Goal: Information Seeking & Learning: Compare options

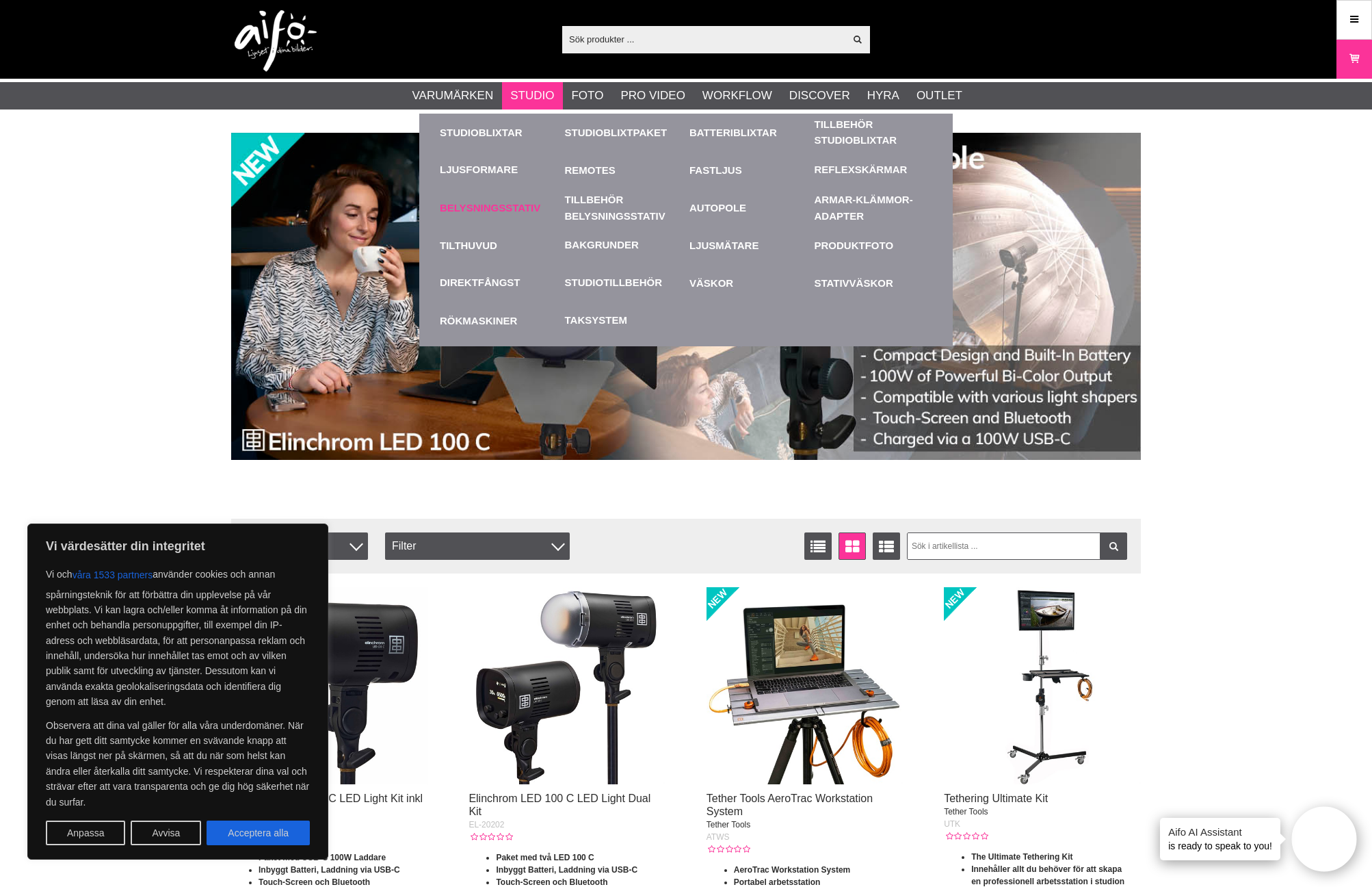
click at [530, 210] on link "Belysningsstativ" at bounding box center [499, 208] width 118 height 38
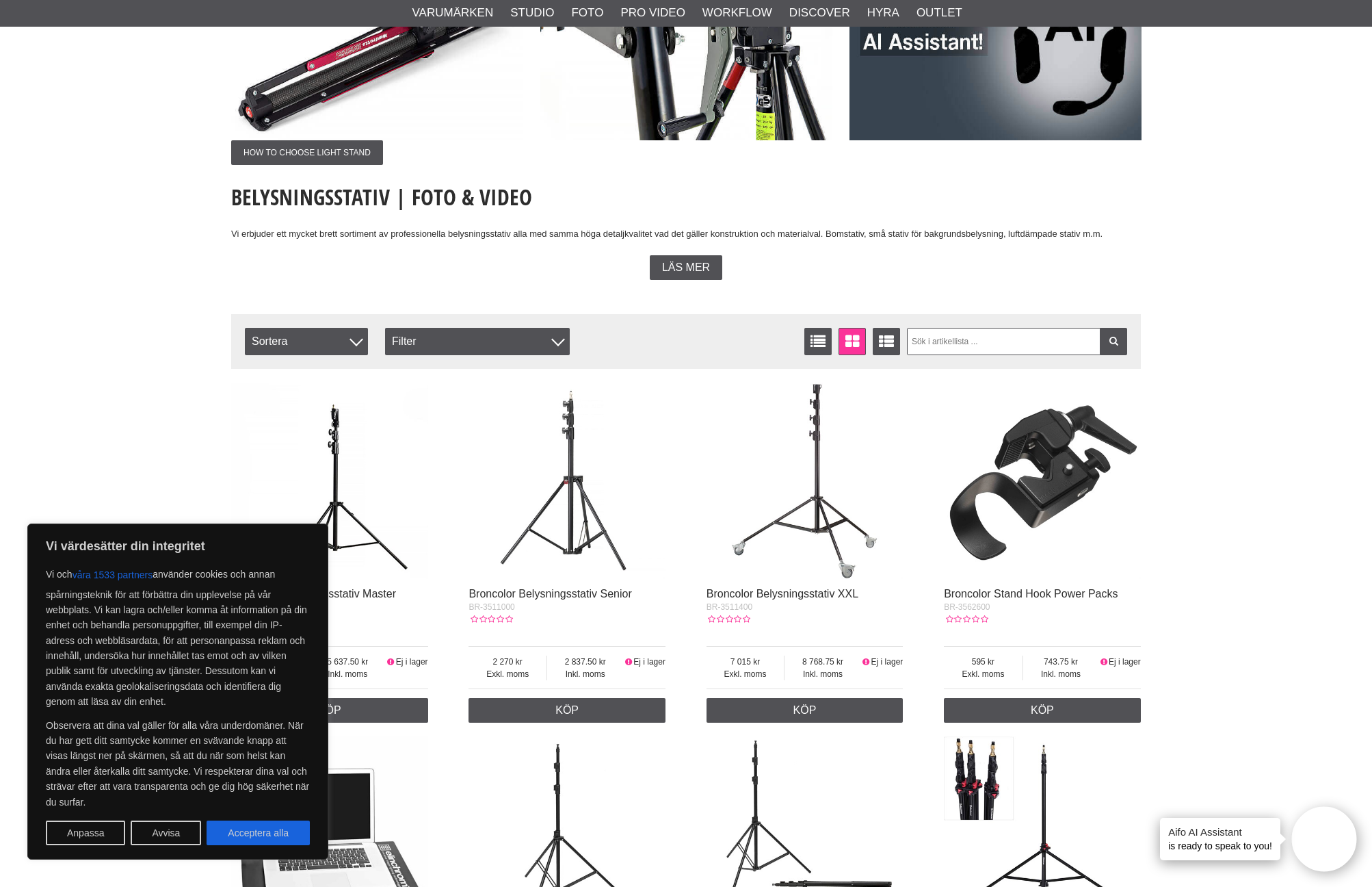
scroll to position [286, 0]
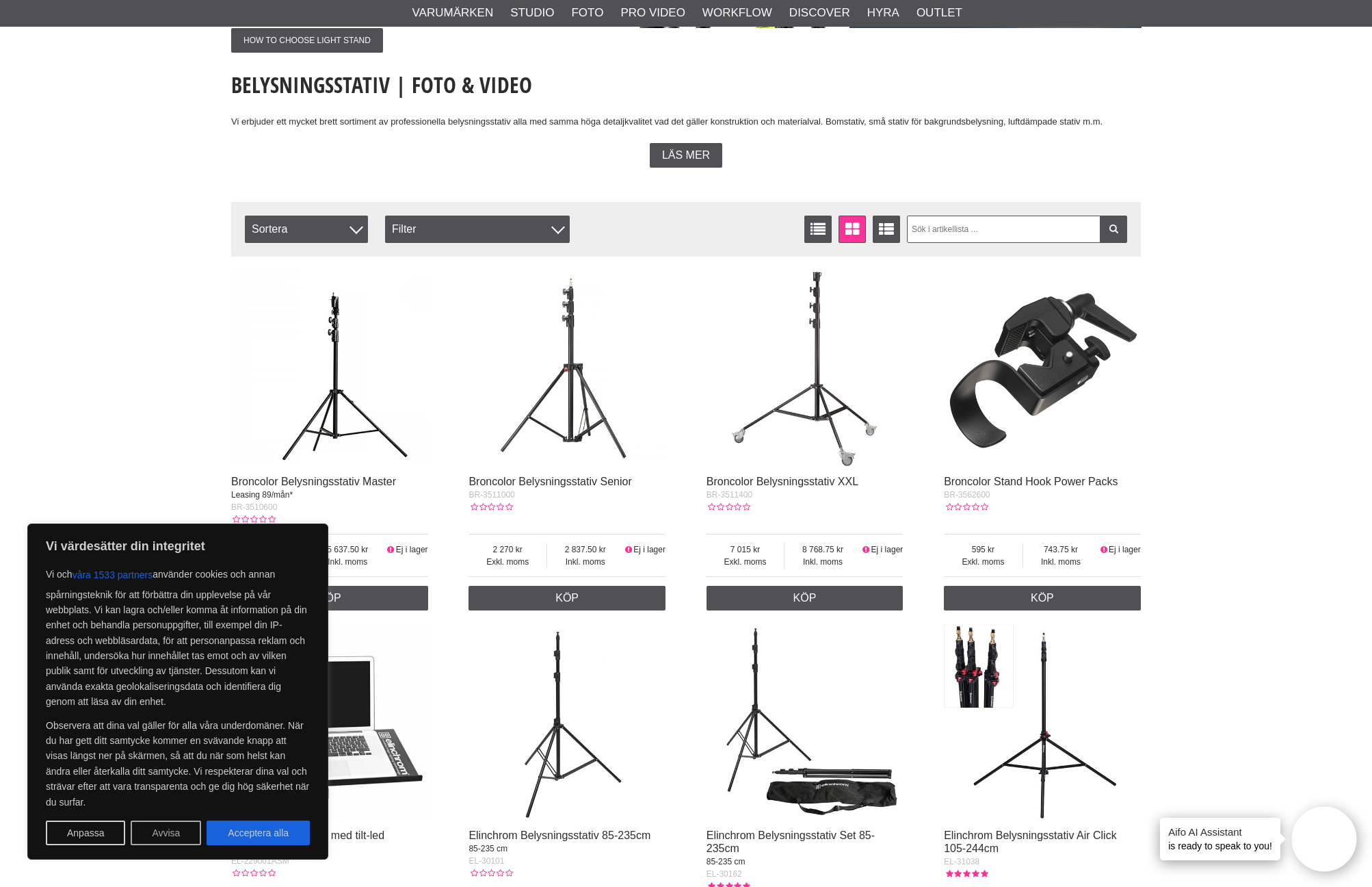
click at [173, 834] on button "Avvisa" at bounding box center [166, 833] width 71 height 25
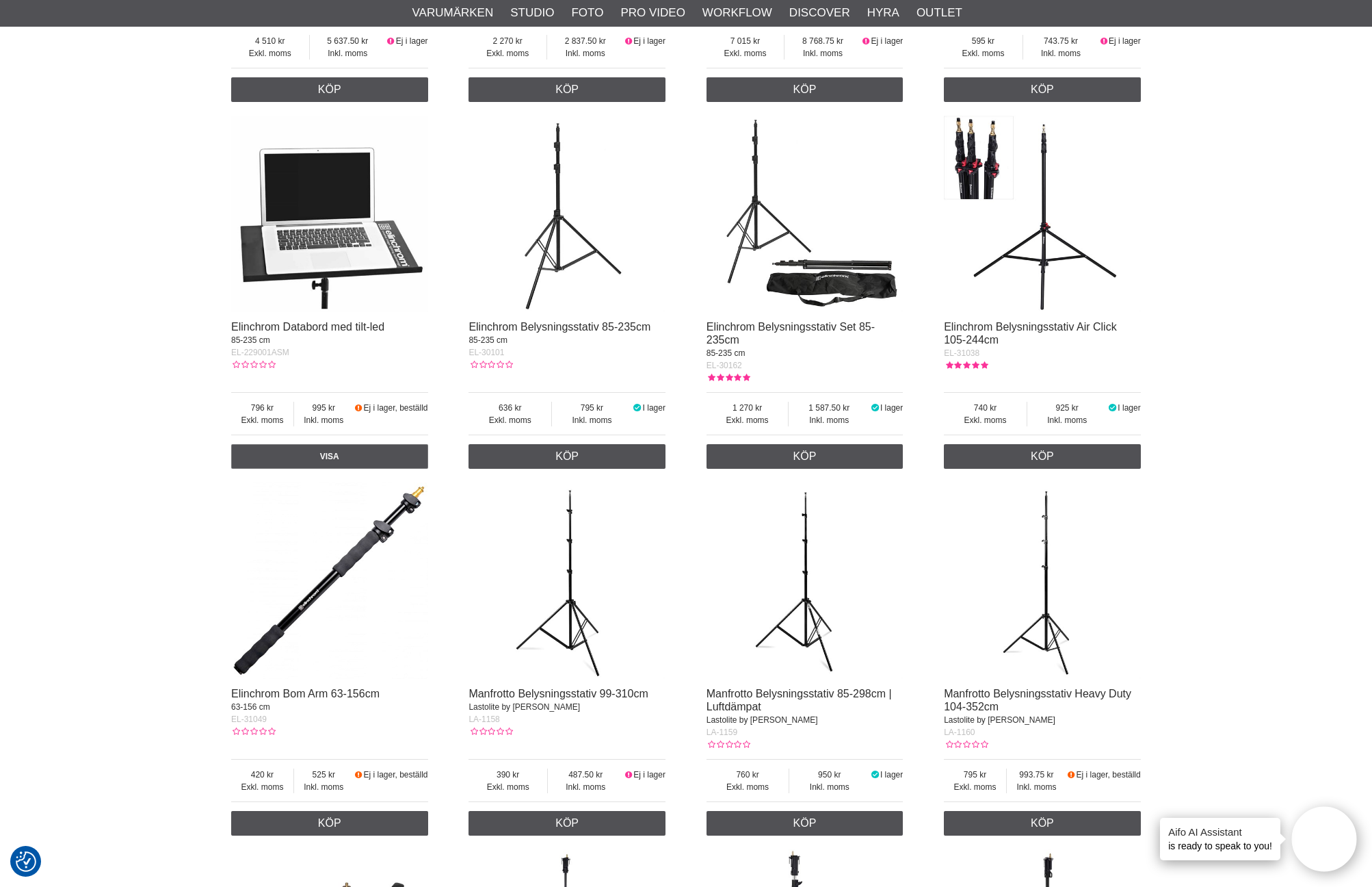
scroll to position [862, 0]
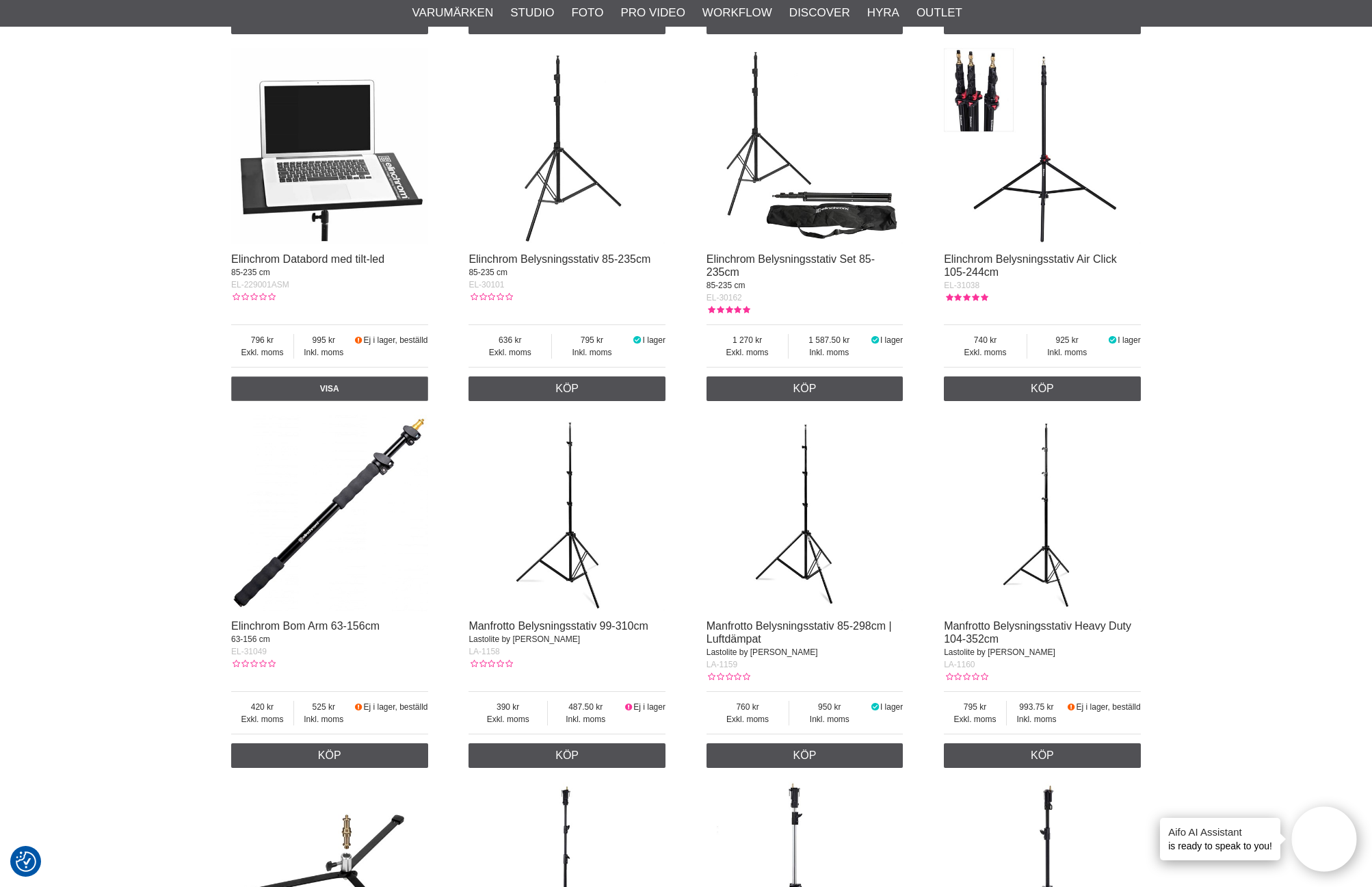
click at [844, 217] on img at bounding box center [805, 146] width 197 height 197
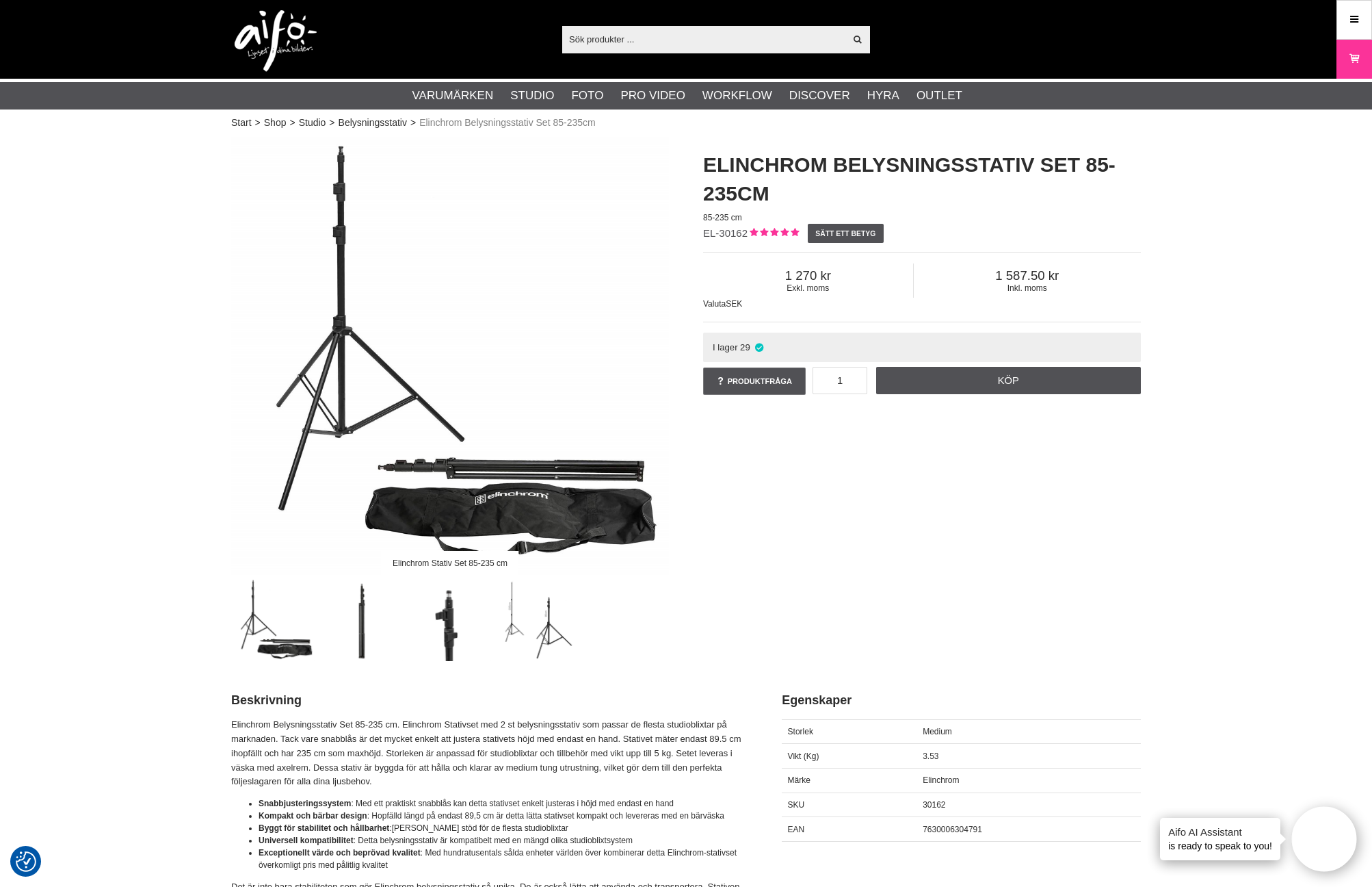
click at [425, 313] on img at bounding box center [450, 356] width 438 height 438
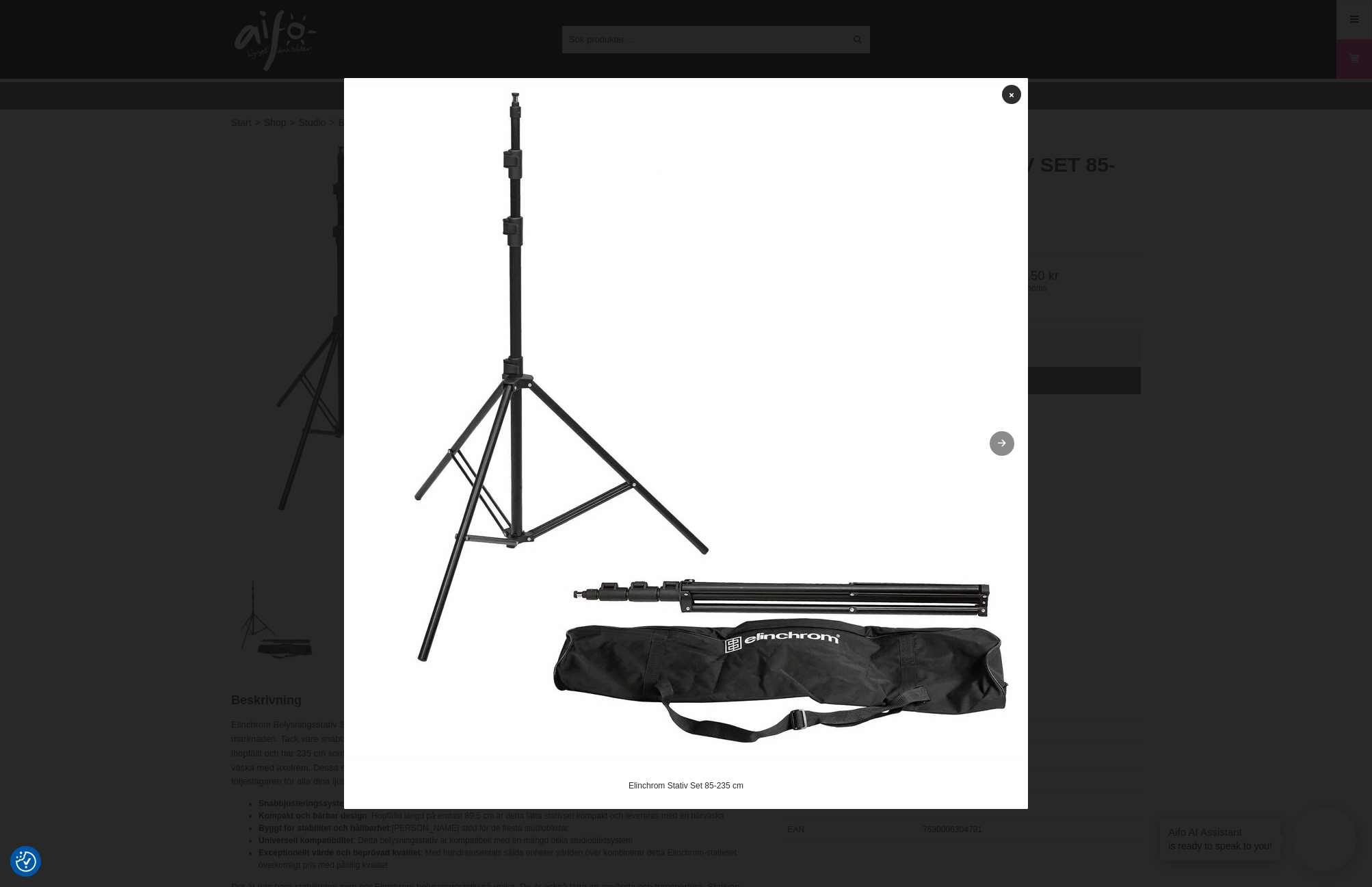
click at [996, 446] on icon at bounding box center [1002, 443] width 11 height 9
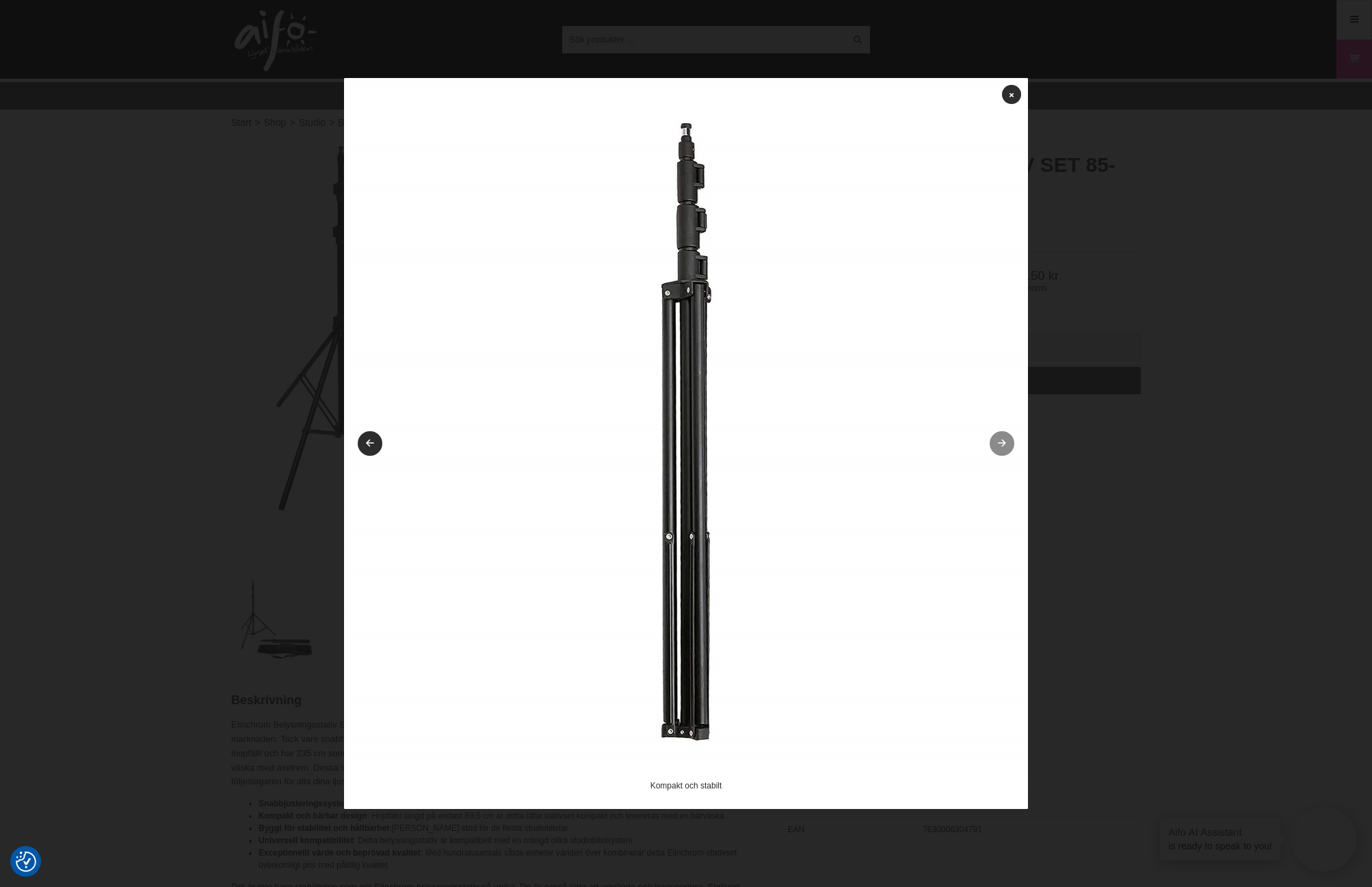
click at [999, 446] on icon at bounding box center [1002, 443] width 11 height 9
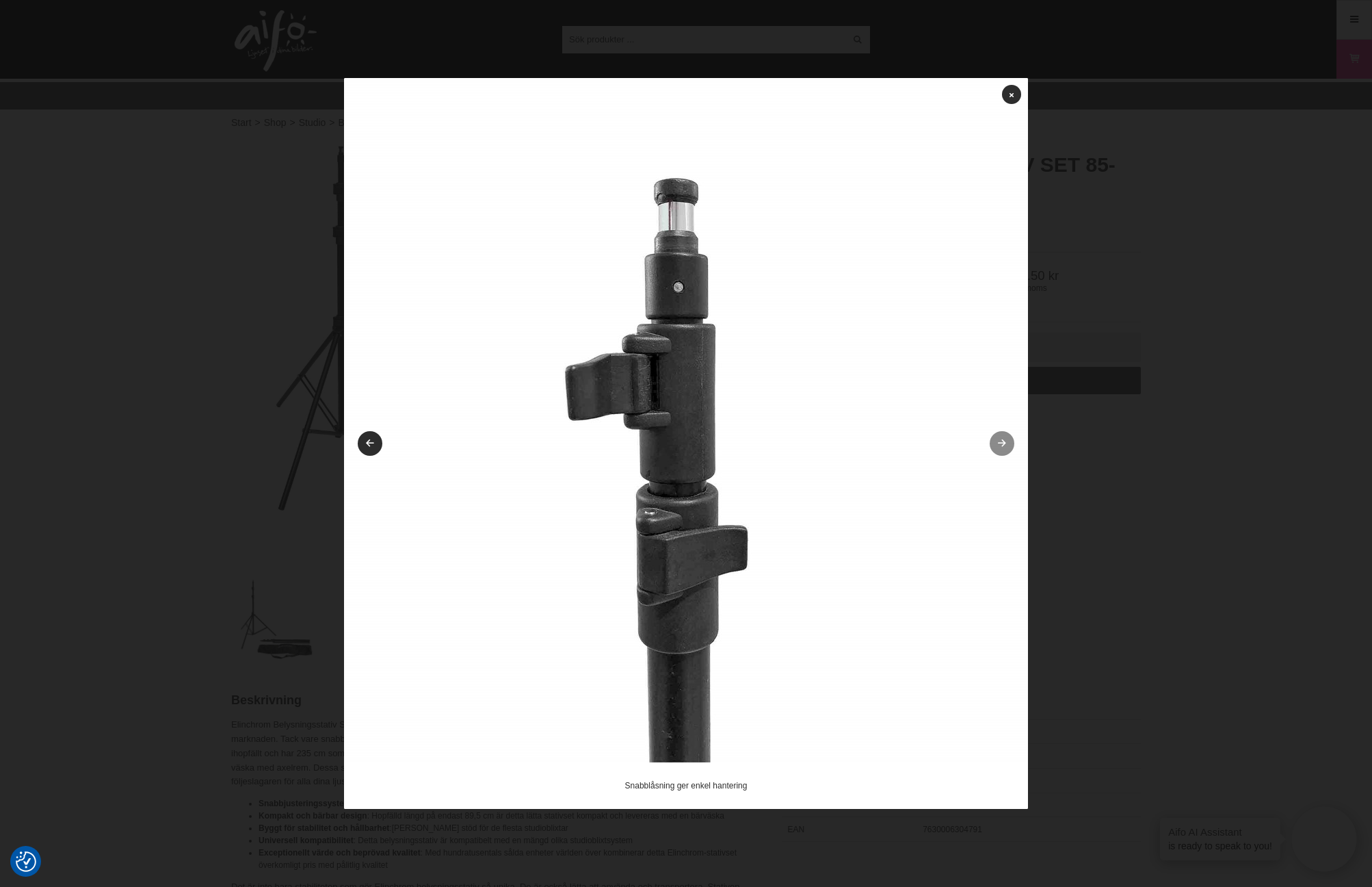
click at [999, 446] on icon at bounding box center [1002, 443] width 11 height 9
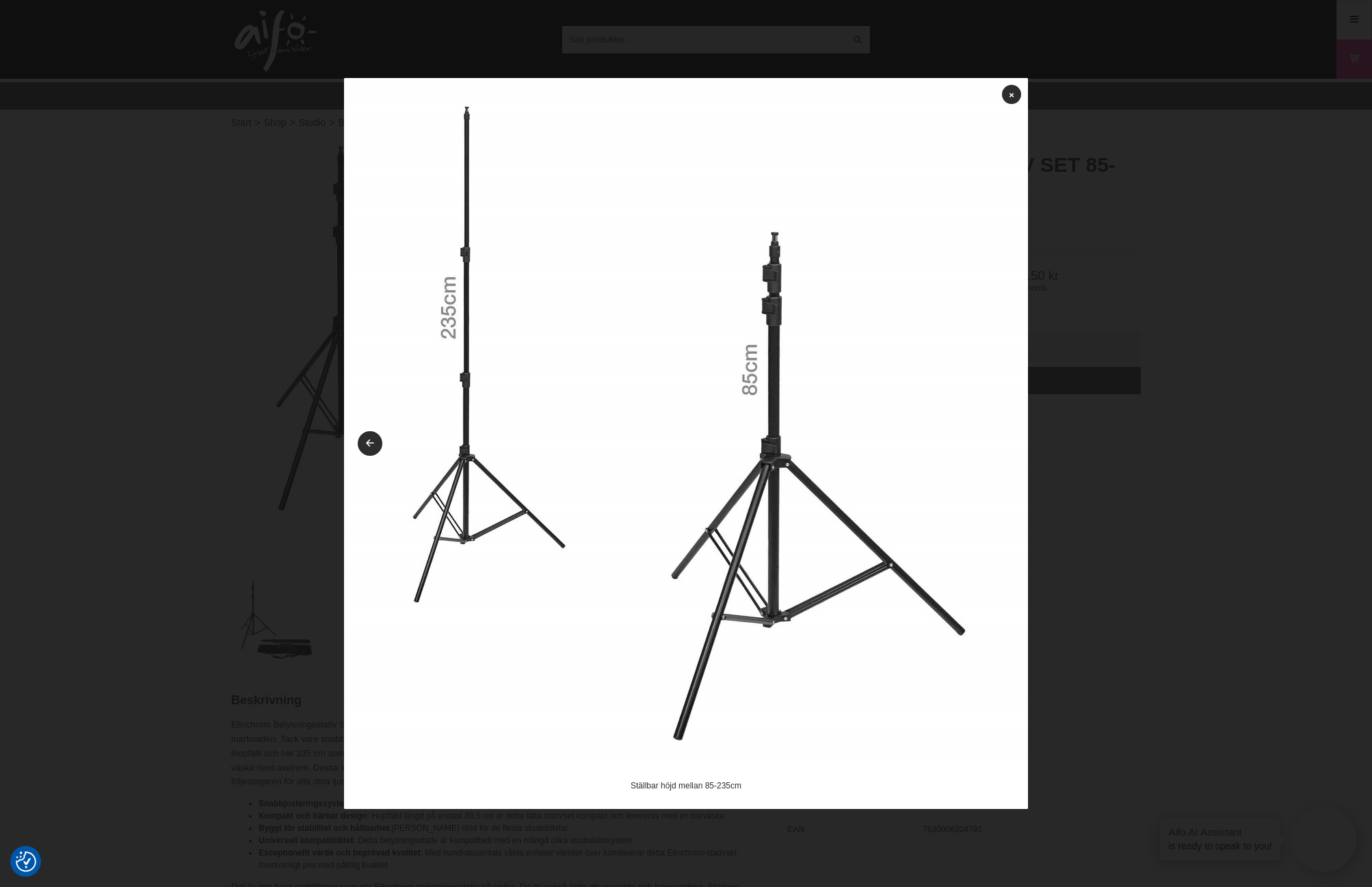
click at [999, 446] on img at bounding box center [686, 420] width 684 height 684
click at [1010, 94] on icon at bounding box center [1011, 94] width 4 height 7
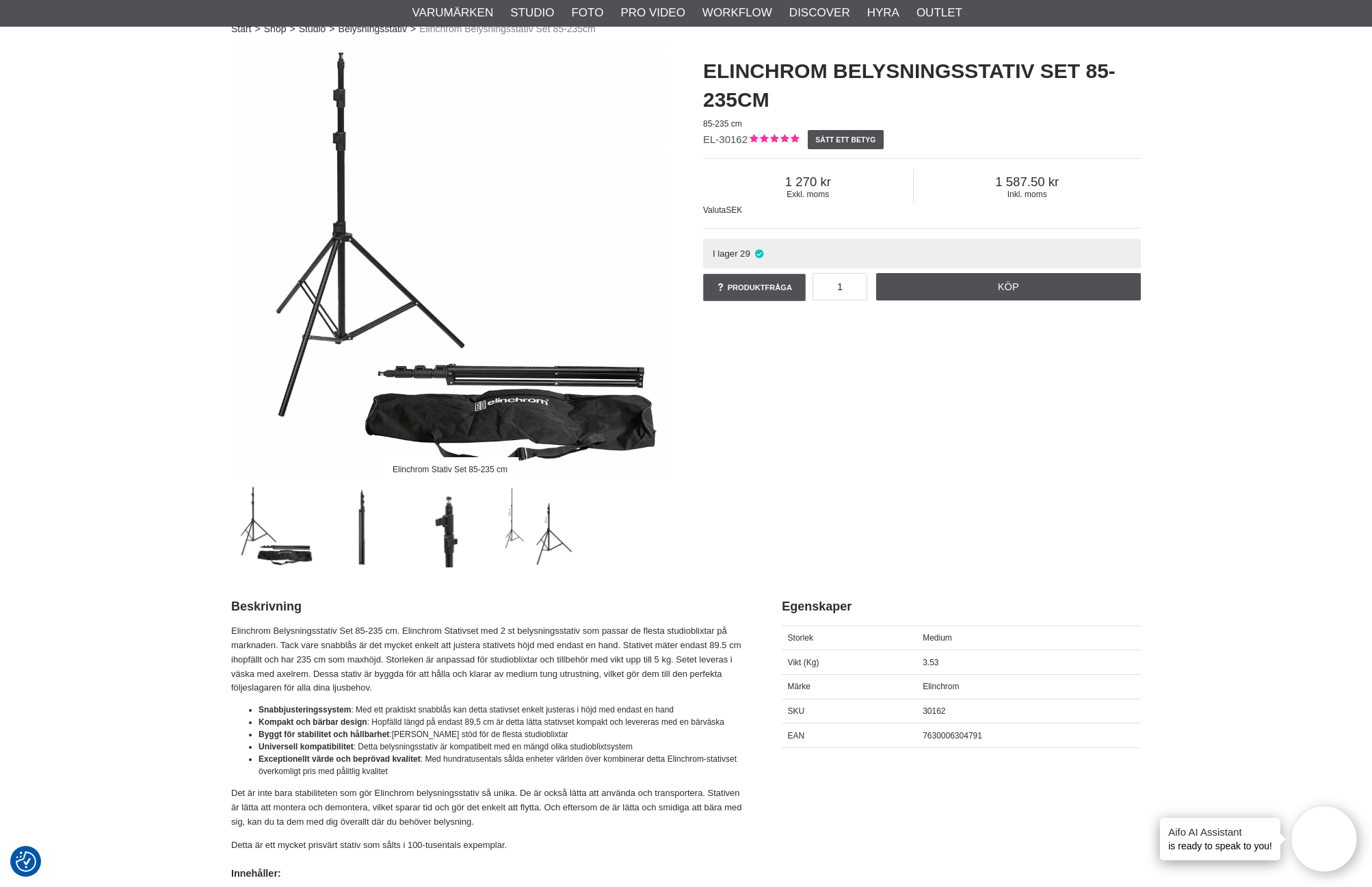
scroll to position [150, 0]
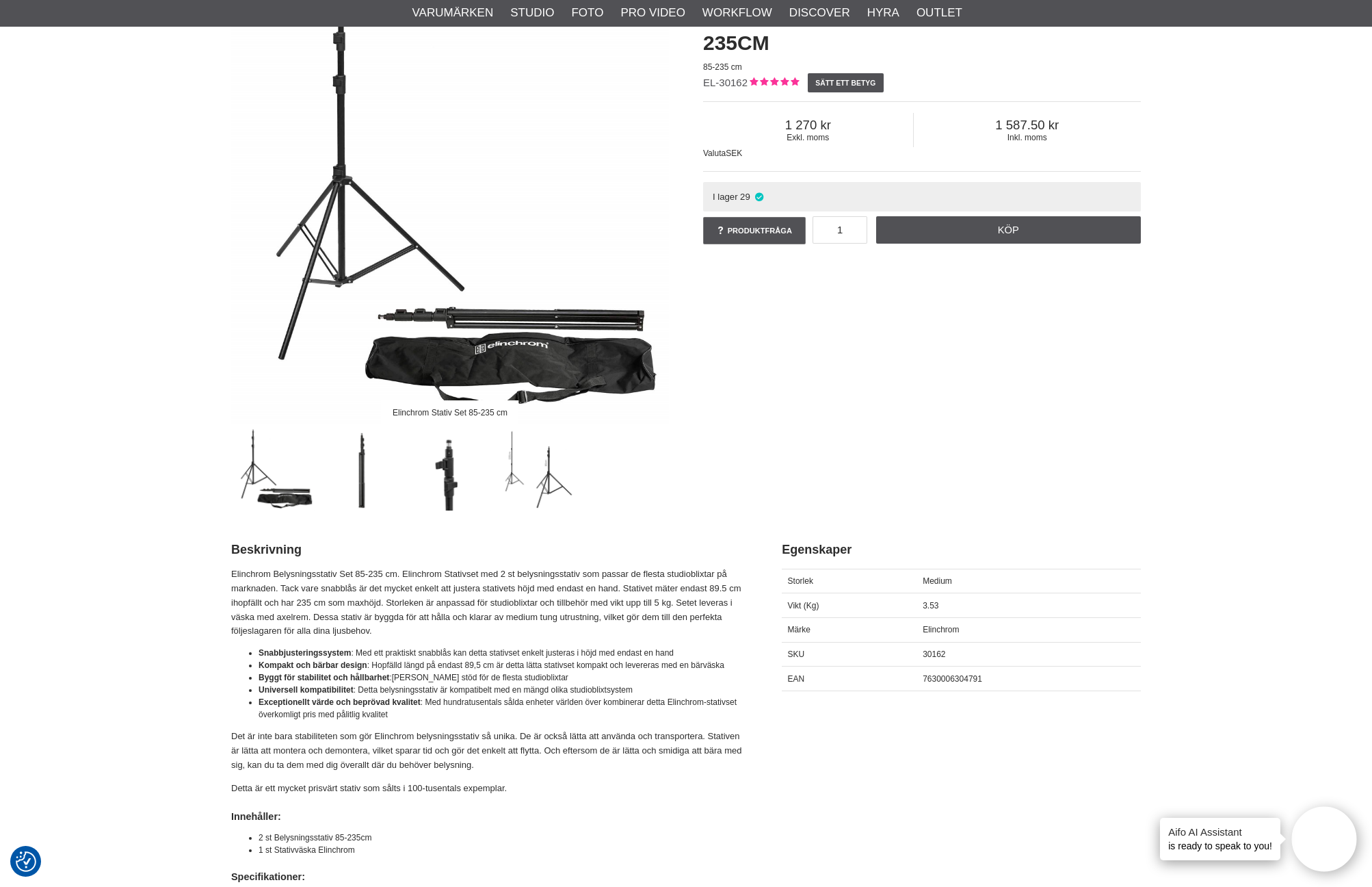
click at [544, 363] on img at bounding box center [450, 205] width 438 height 438
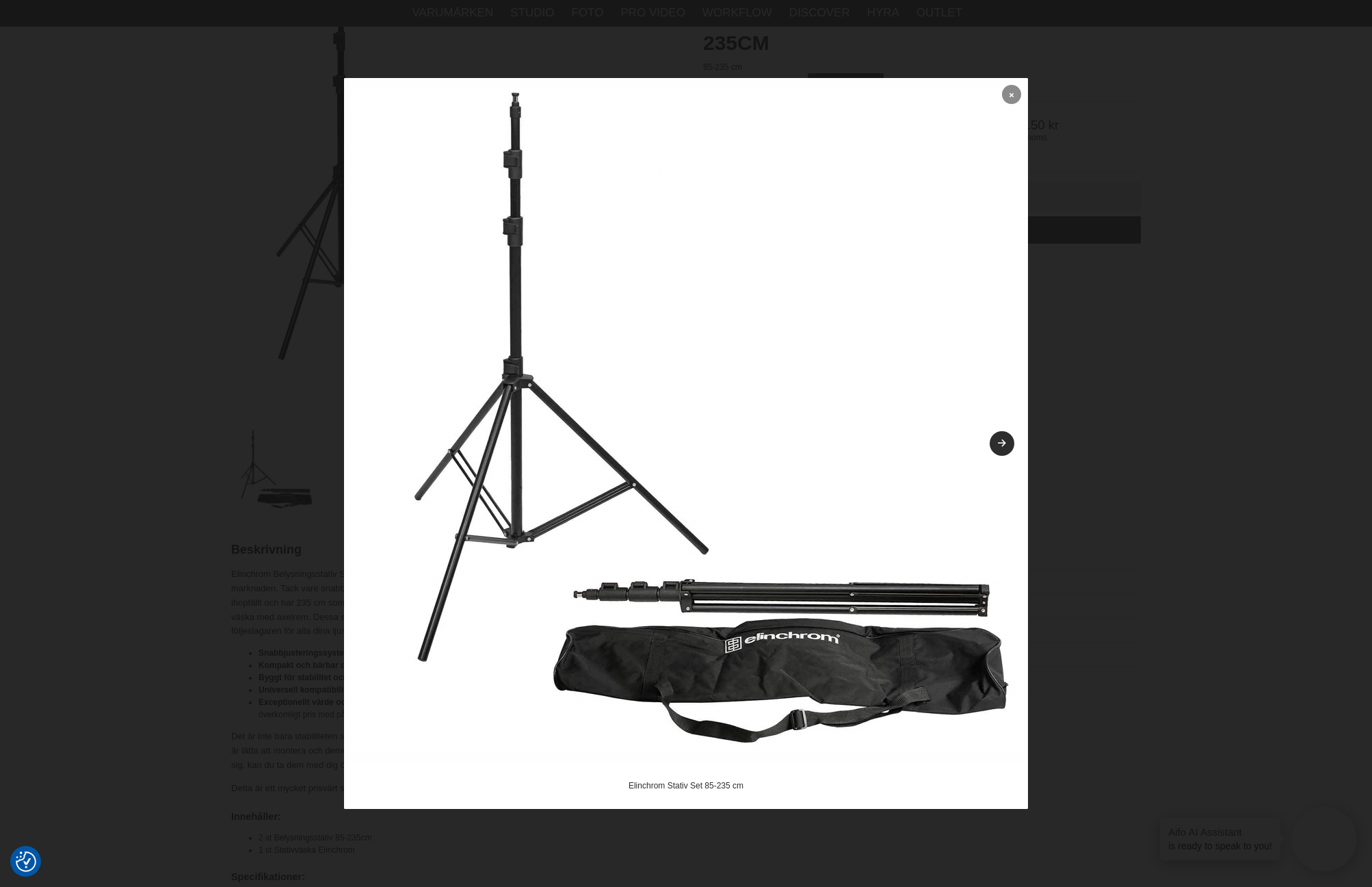
click at [1010, 93] on icon at bounding box center [1011, 94] width 4 height 7
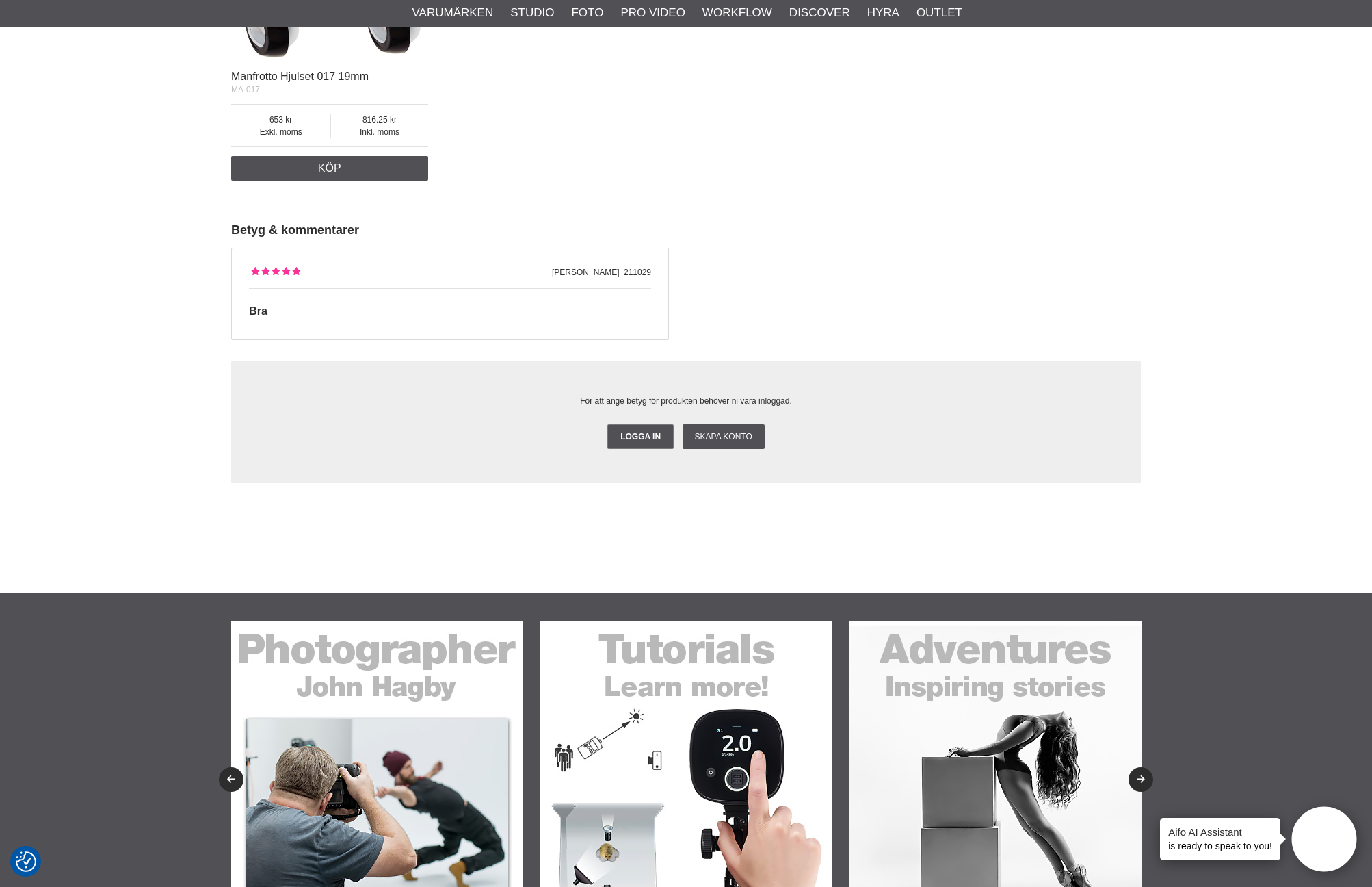
scroll to position [2035, 0]
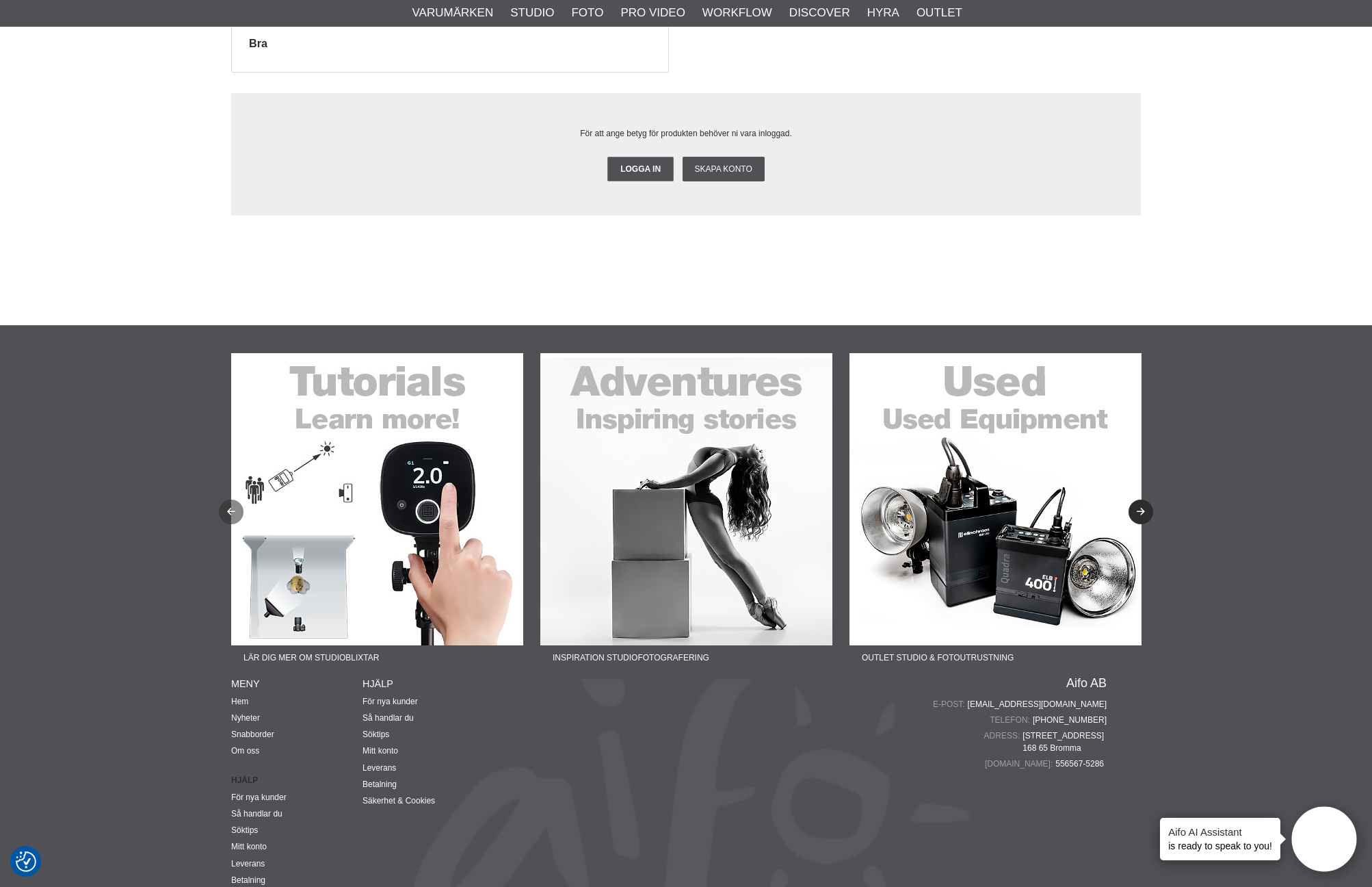
click at [234, 500] on button "Previous" at bounding box center [231, 512] width 25 height 25
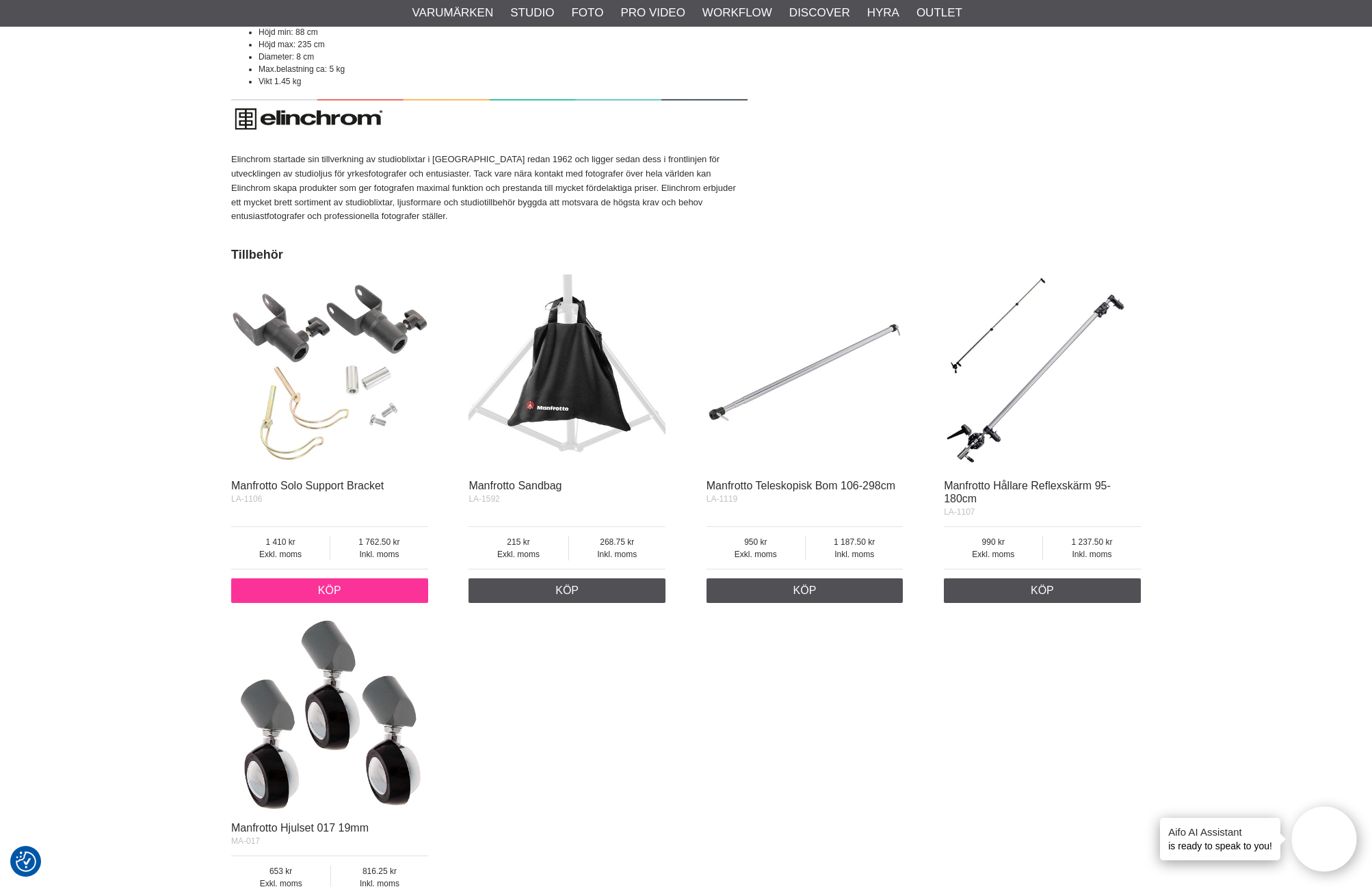
scroll to position [1102, 0]
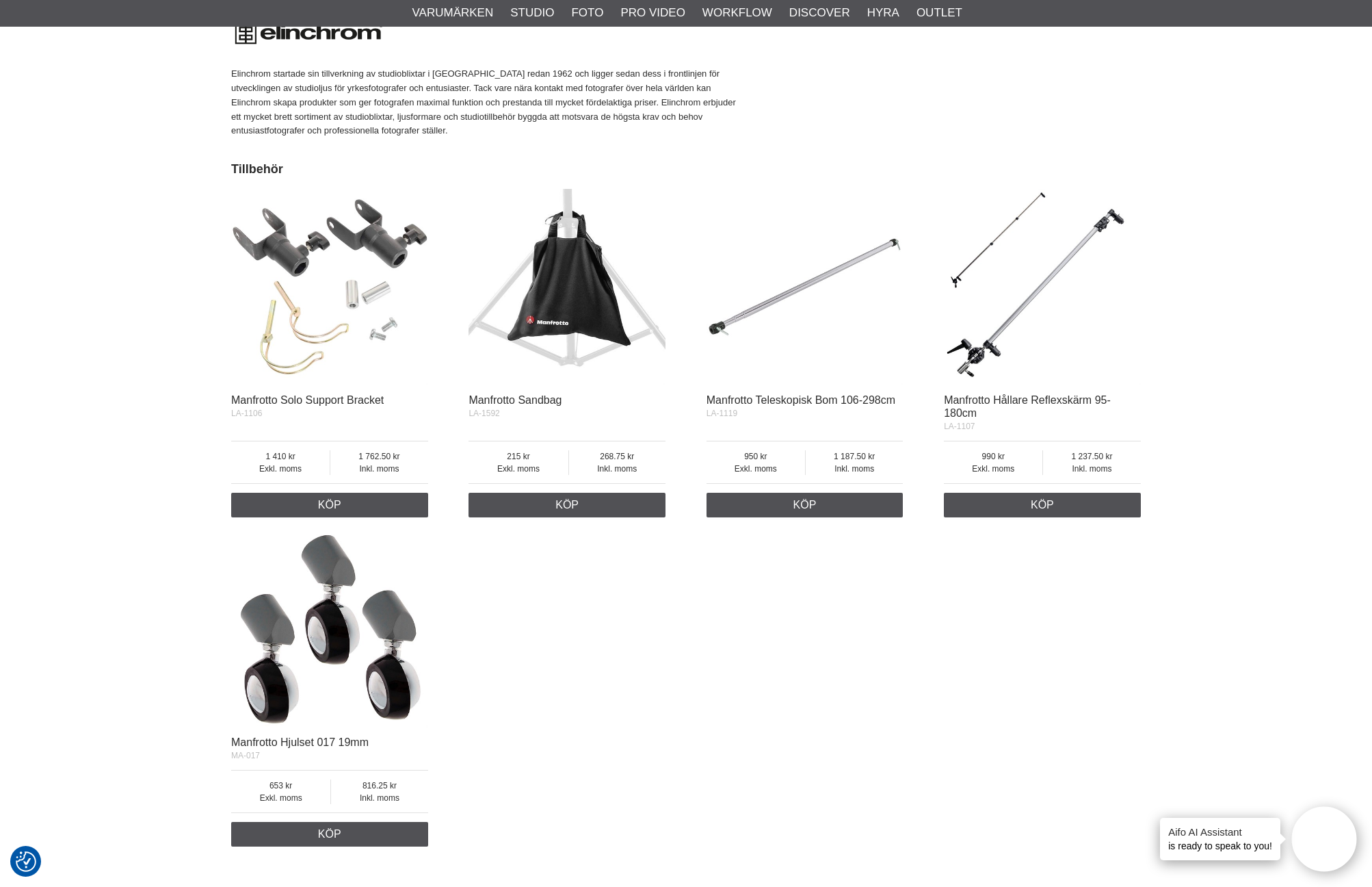
click at [330, 351] on img at bounding box center [330, 287] width 197 height 197
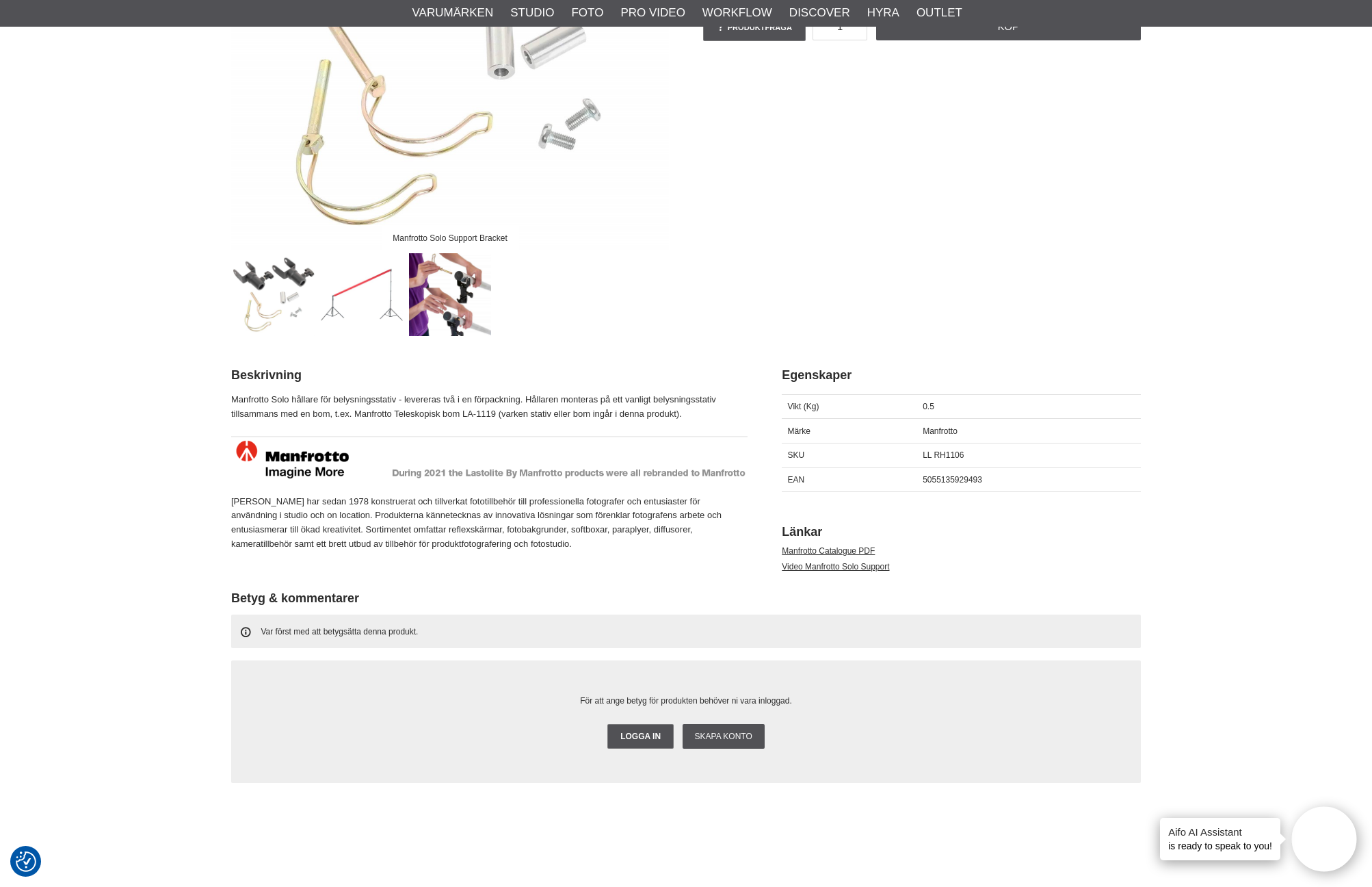
scroll to position [322, 0]
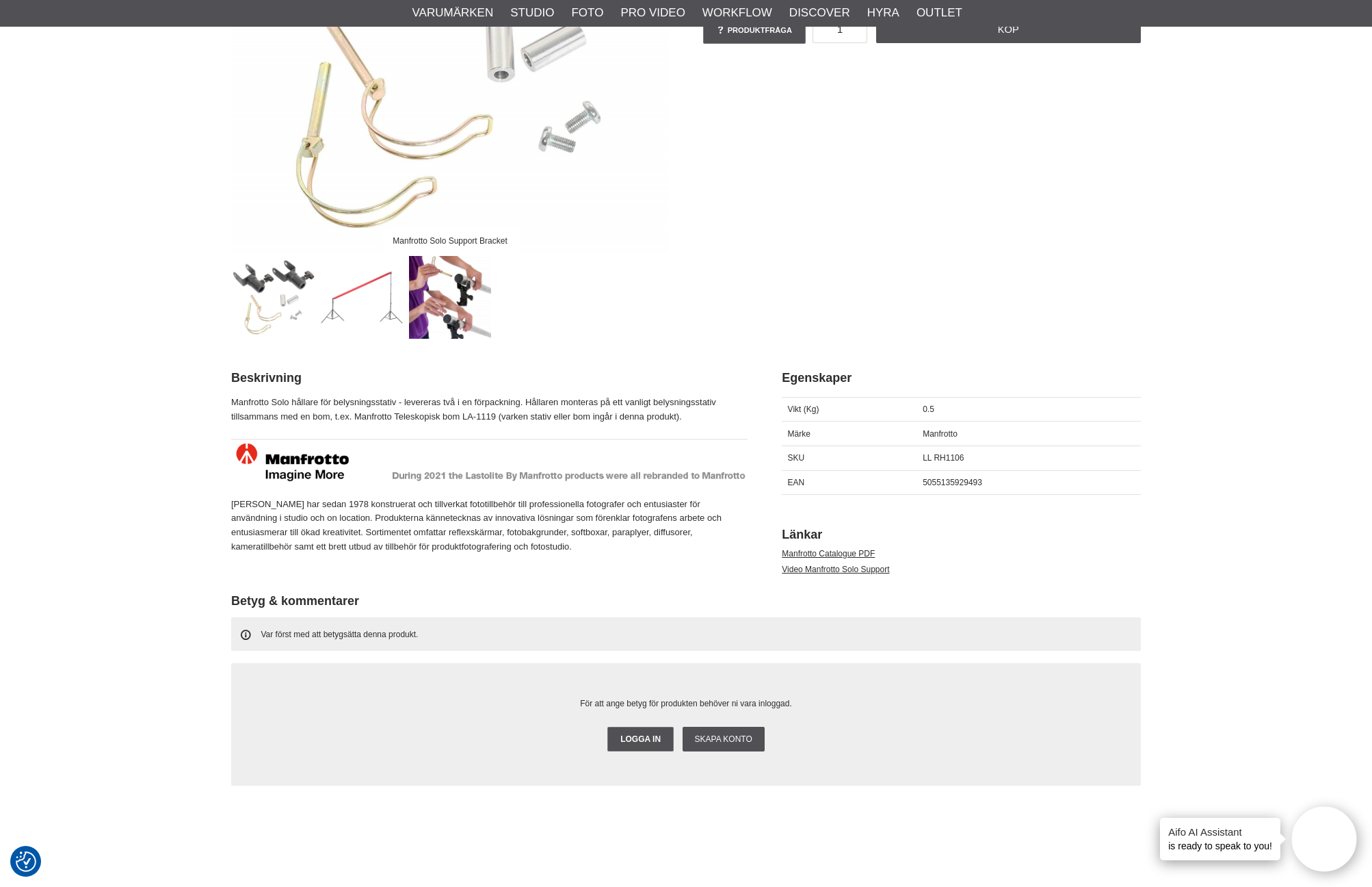
click at [330, 290] on img at bounding box center [362, 297] width 83 height 83
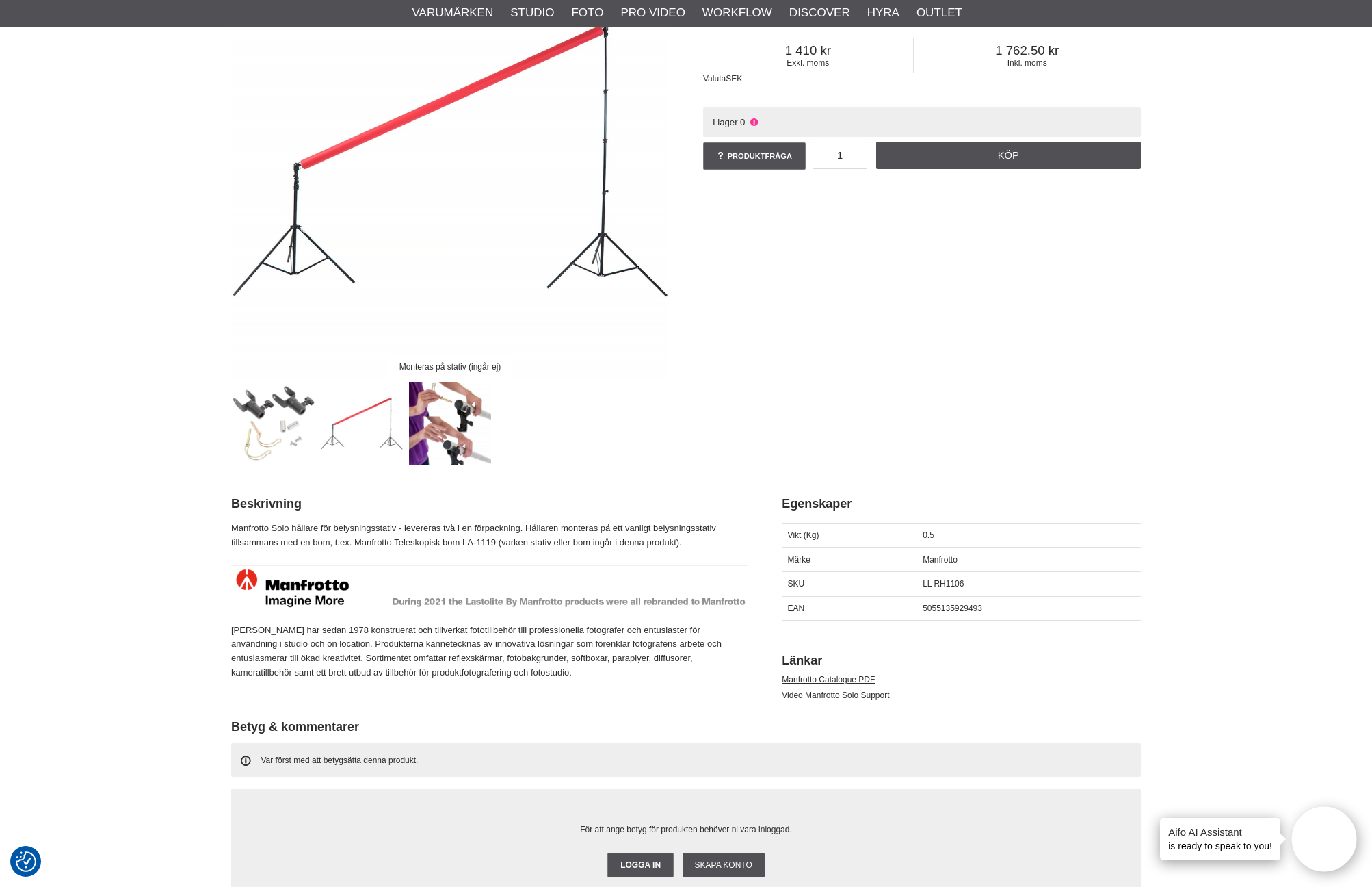
scroll to position [78, 0]
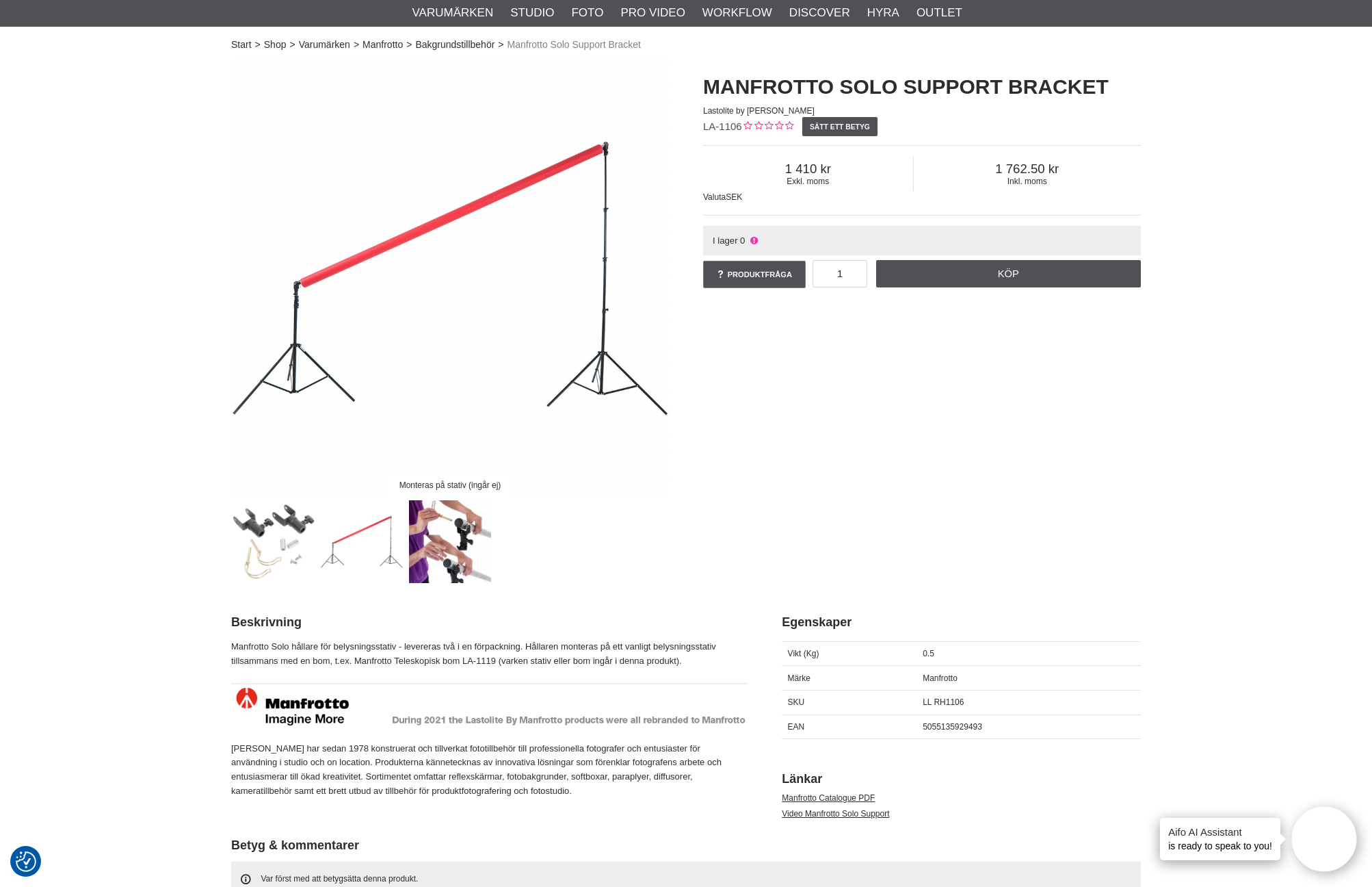
click at [458, 532] on img at bounding box center [450, 541] width 83 height 83
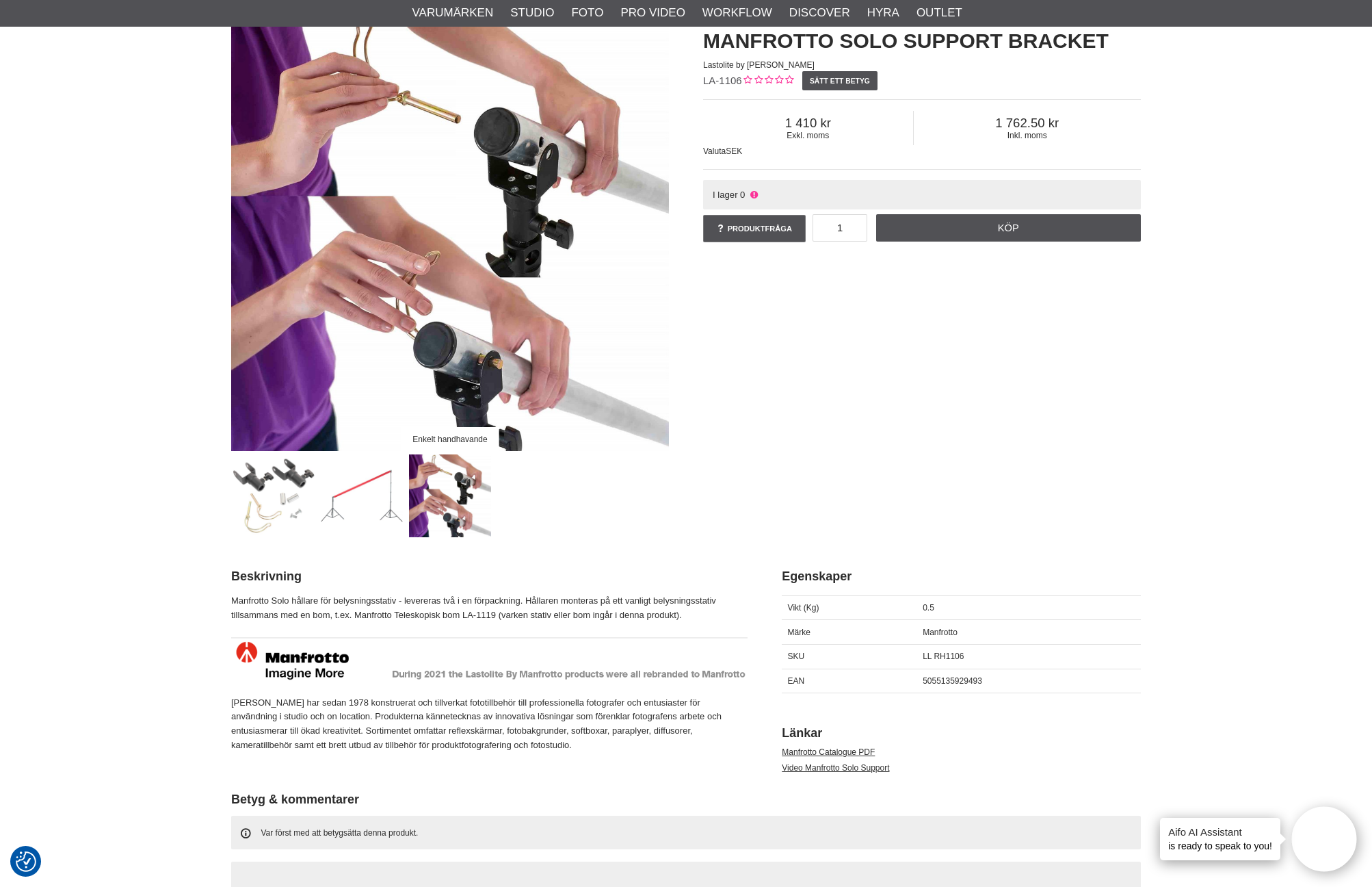
scroll to position [62, 0]
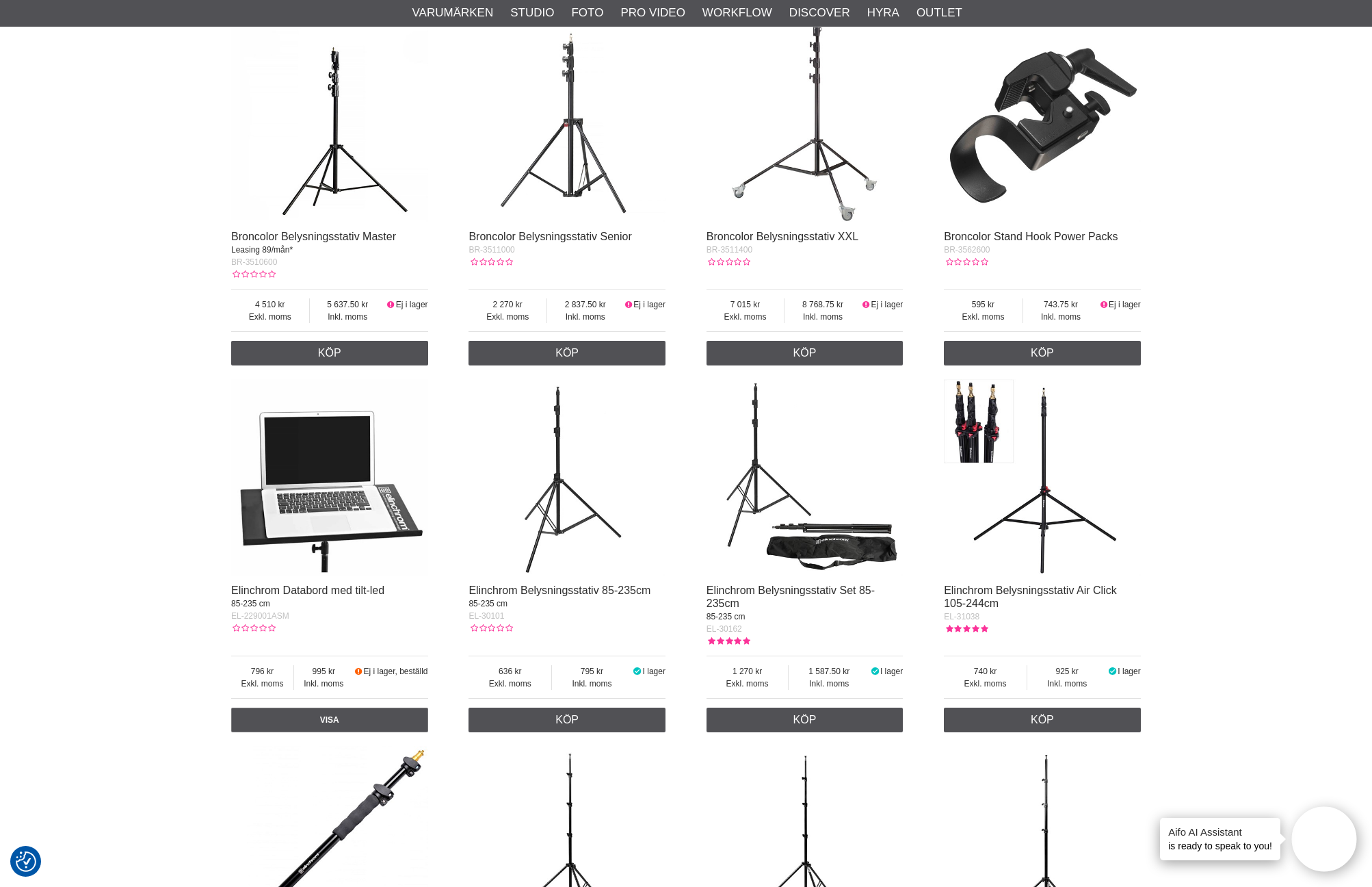
scroll to position [508, 0]
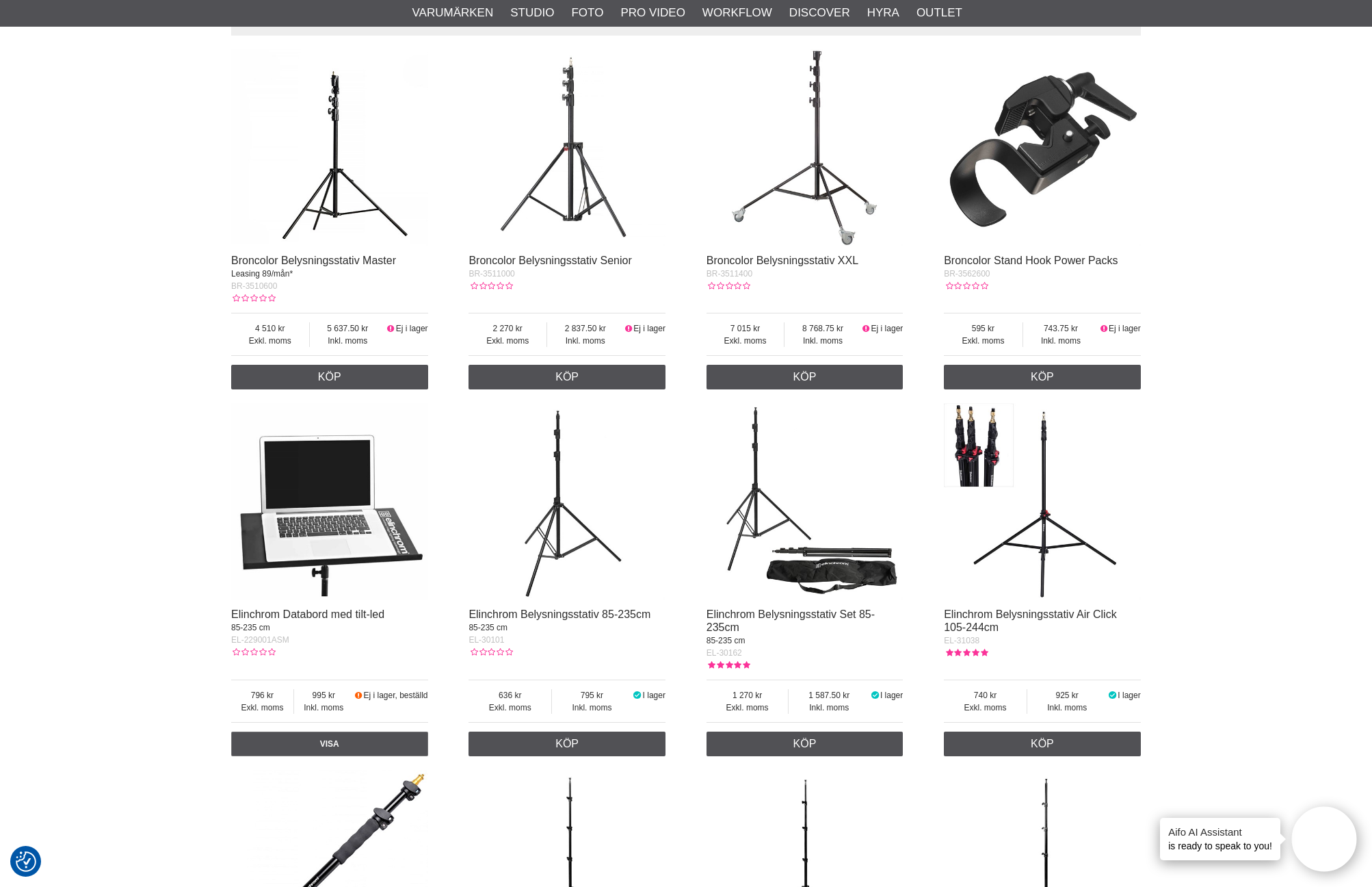
click at [1051, 519] on img at bounding box center [1042, 501] width 197 height 197
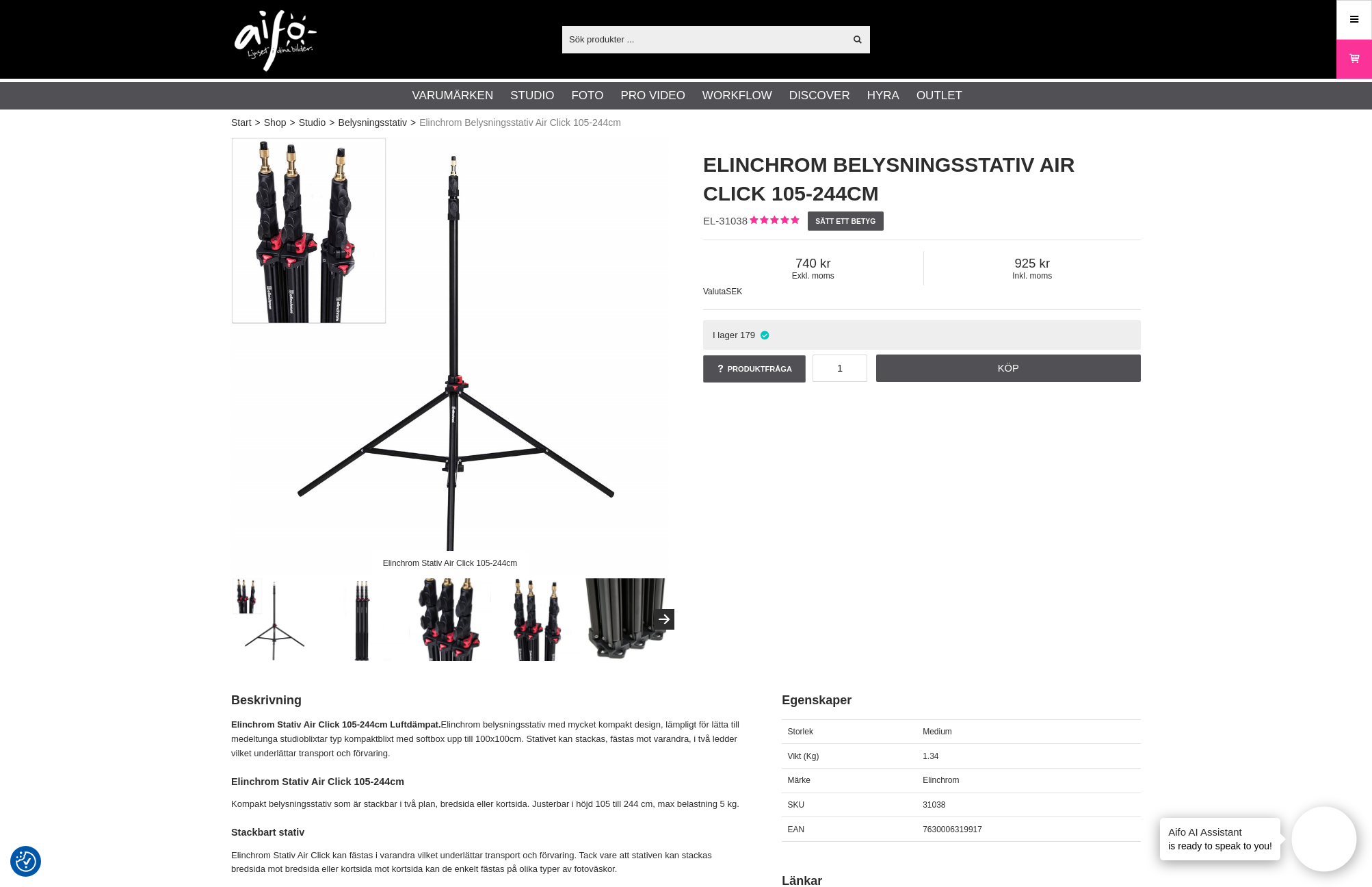
click at [463, 336] on img at bounding box center [450, 356] width 438 height 438
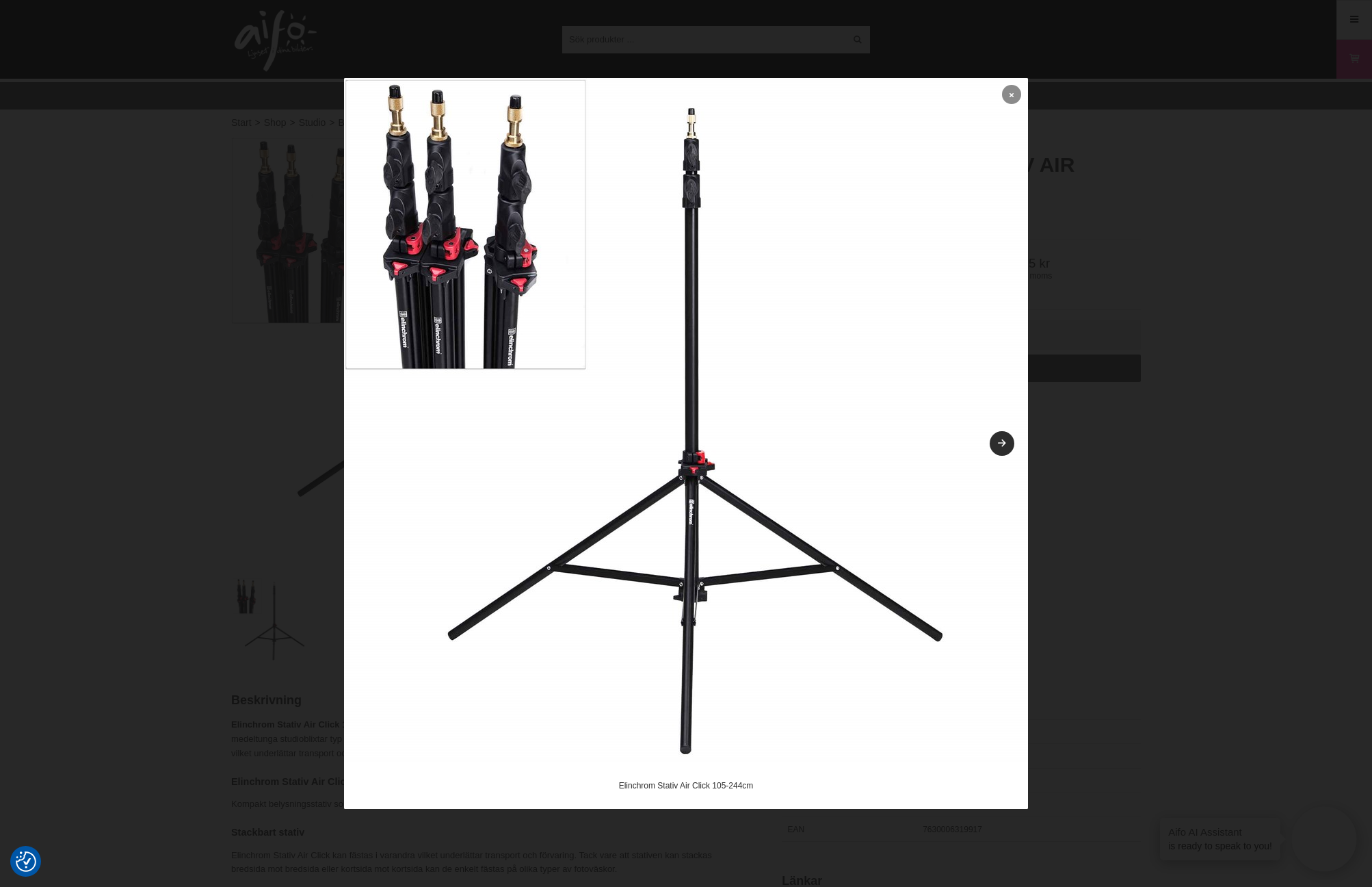
click at [1010, 91] on icon at bounding box center [1011, 94] width 4 height 7
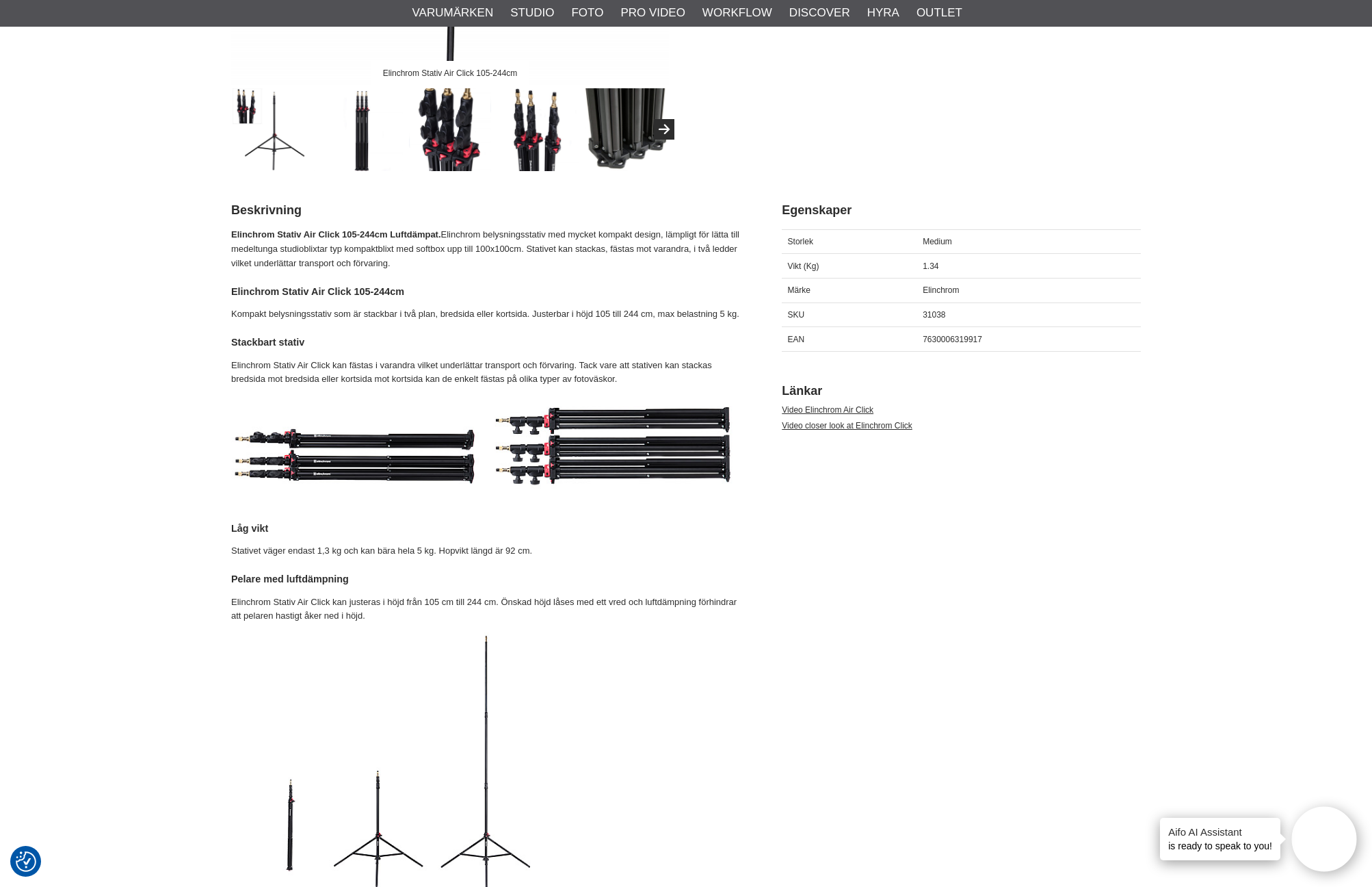
scroll to position [369, 0]
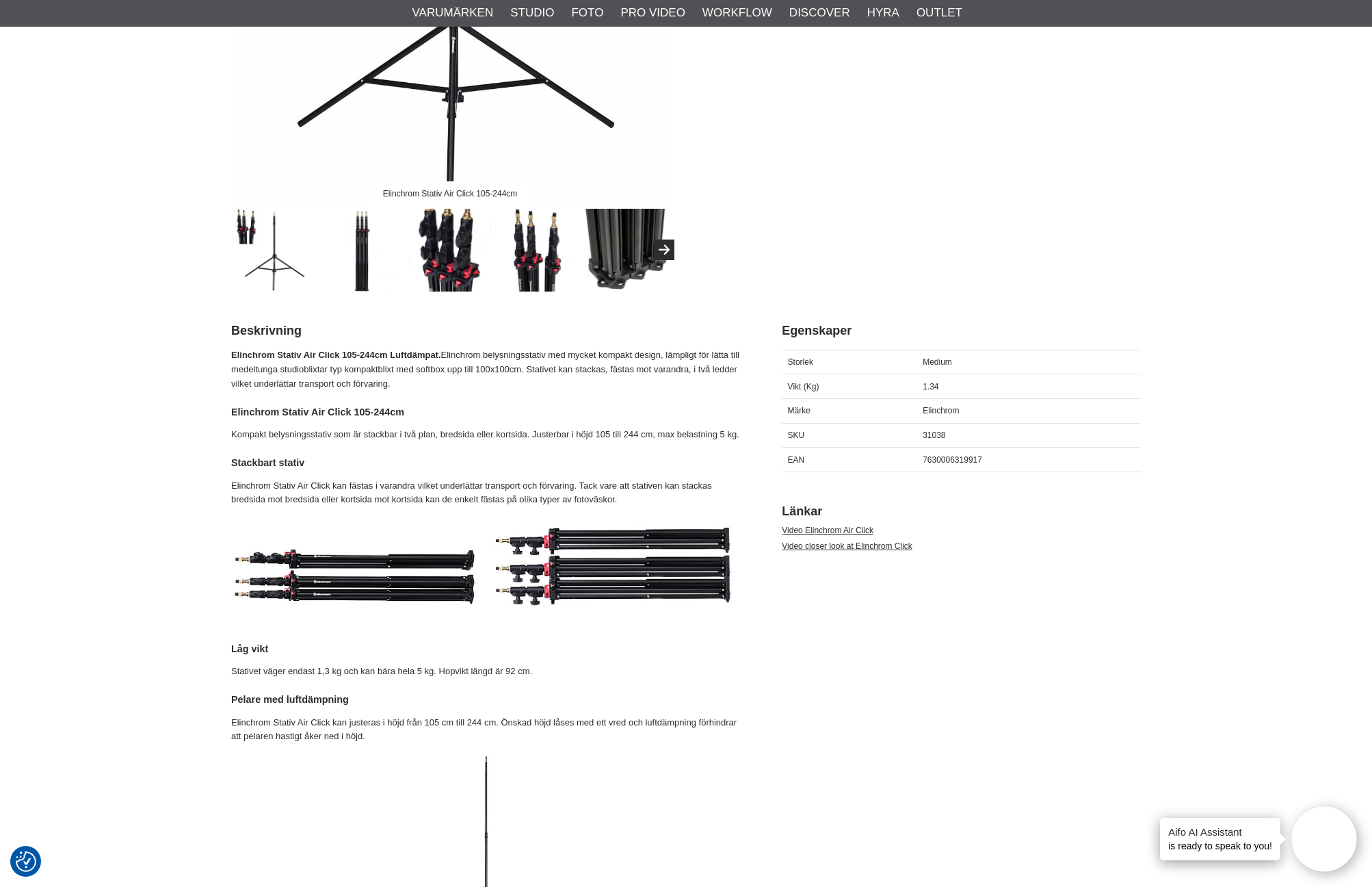
click at [291, 230] on img at bounding box center [273, 249] width 83 height 83
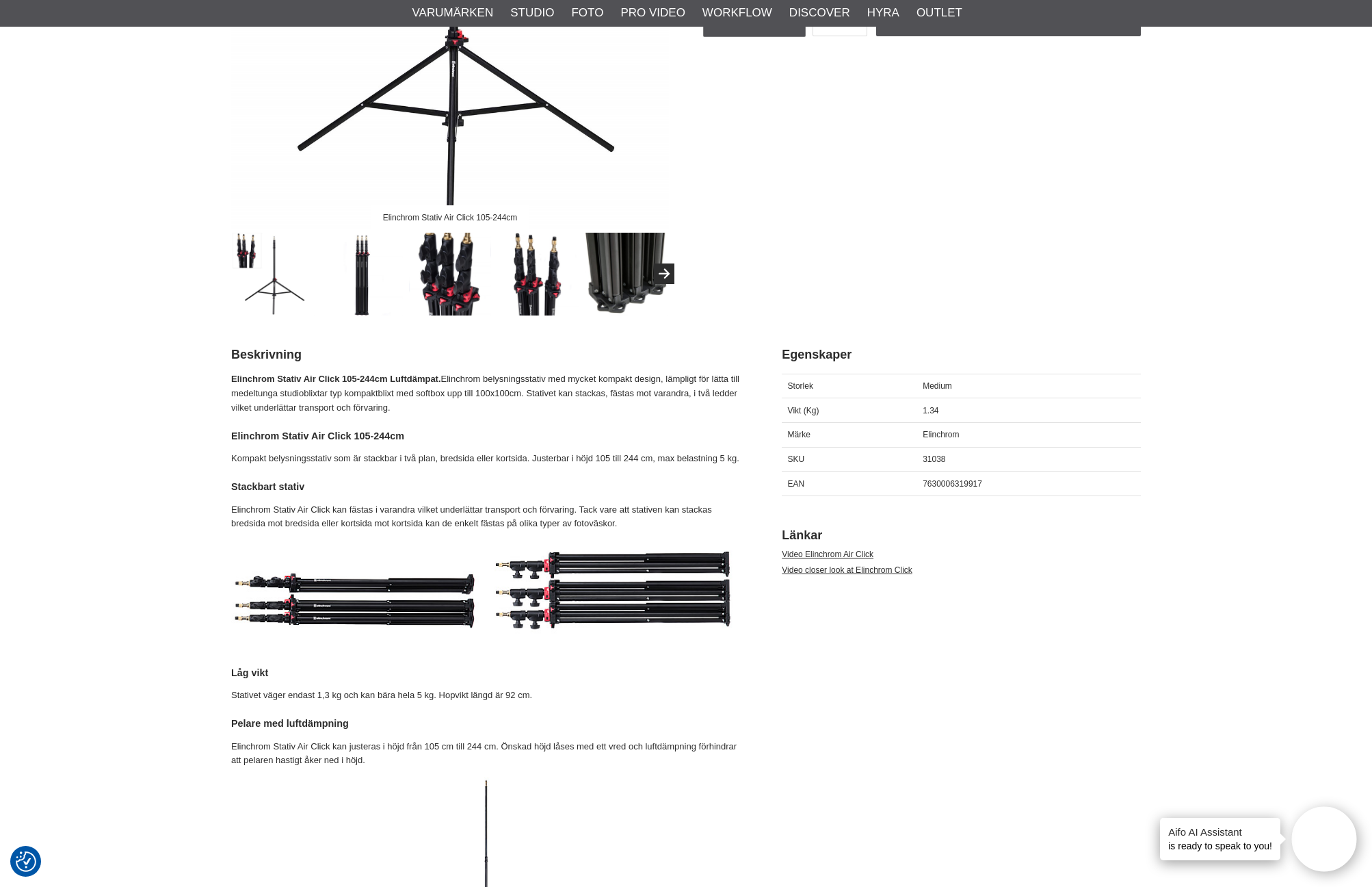
scroll to position [281, 0]
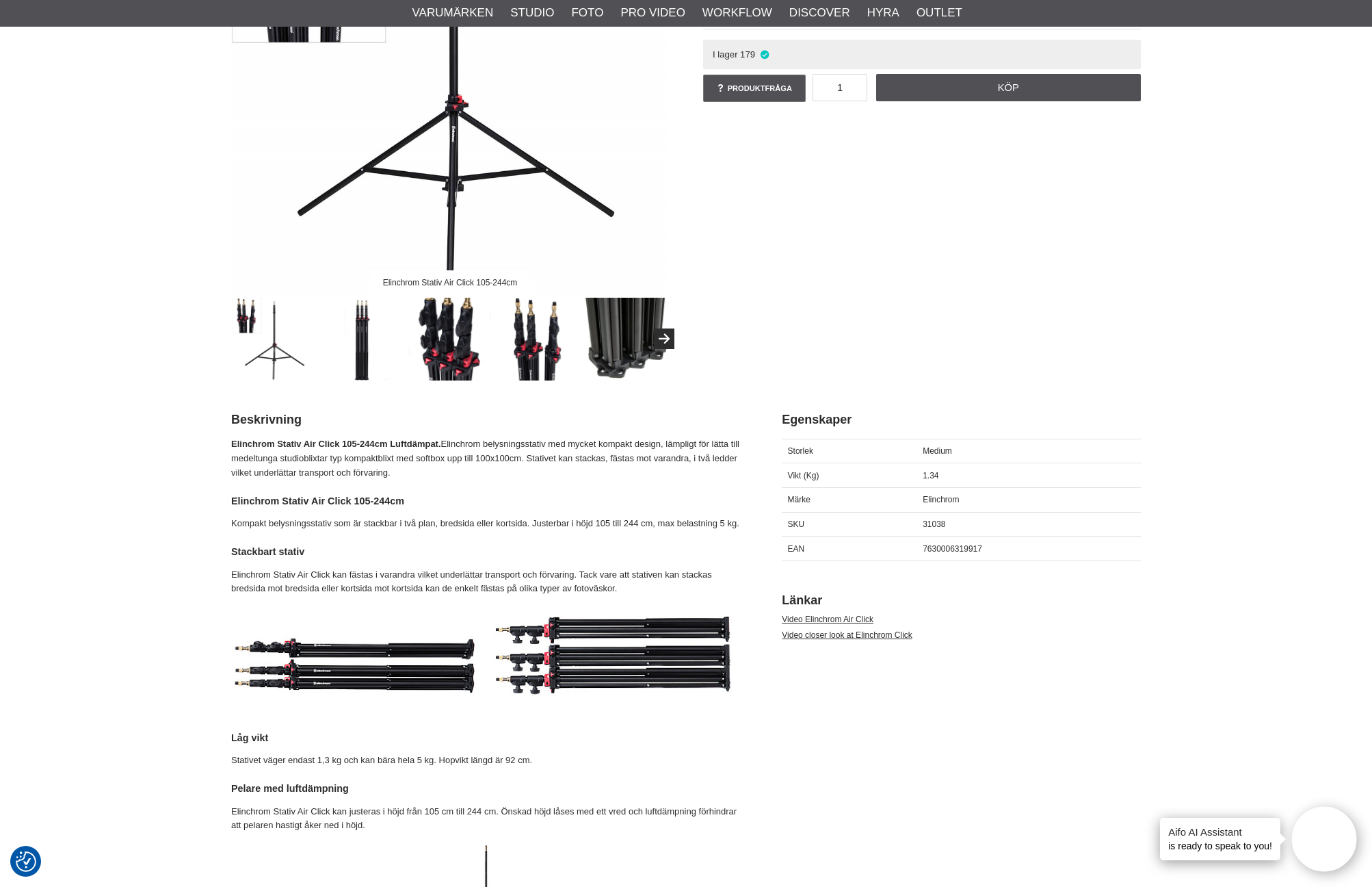
click at [489, 199] on img at bounding box center [450, 75] width 438 height 438
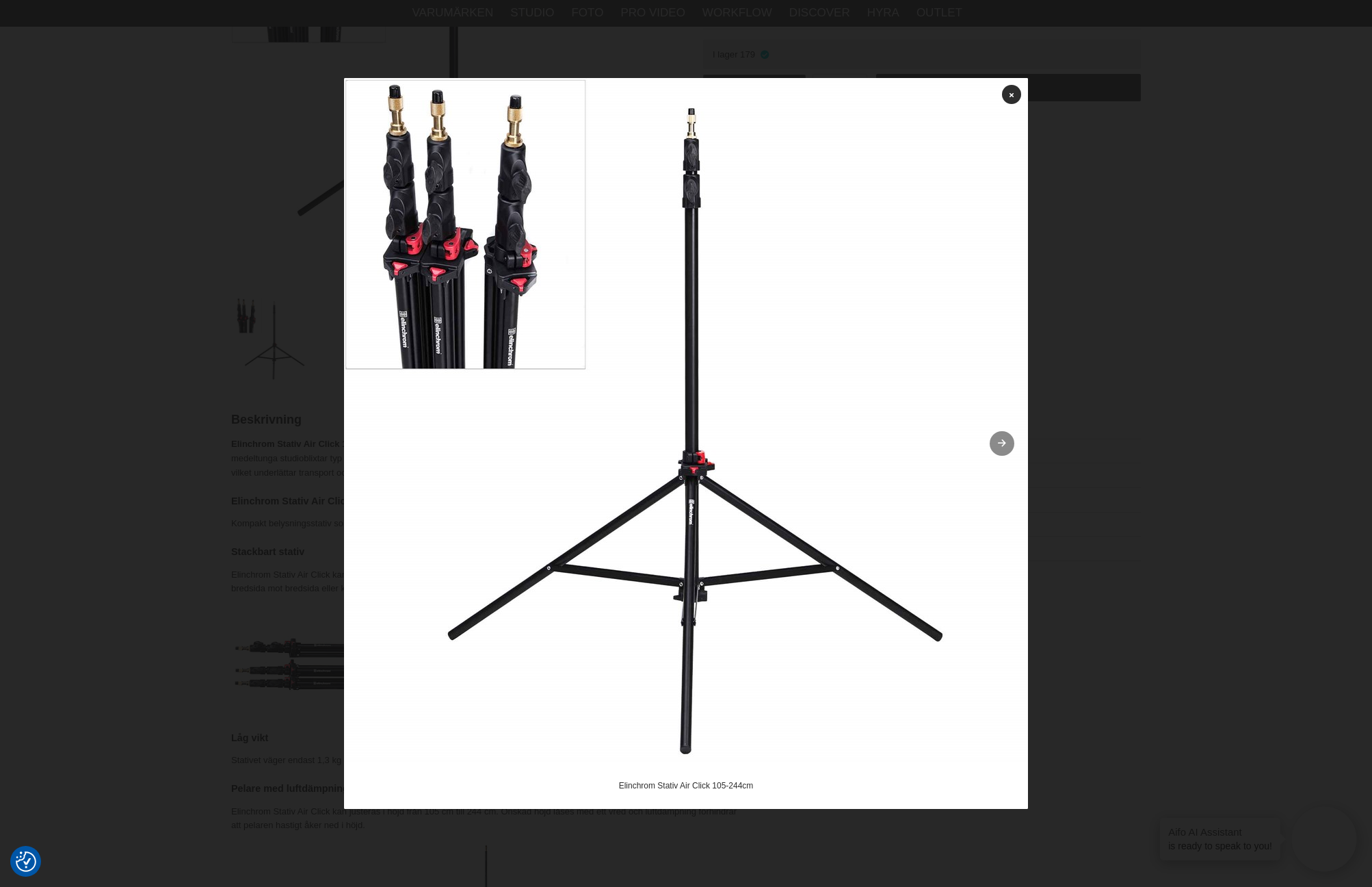
click at [1006, 444] on icon at bounding box center [1002, 443] width 11 height 9
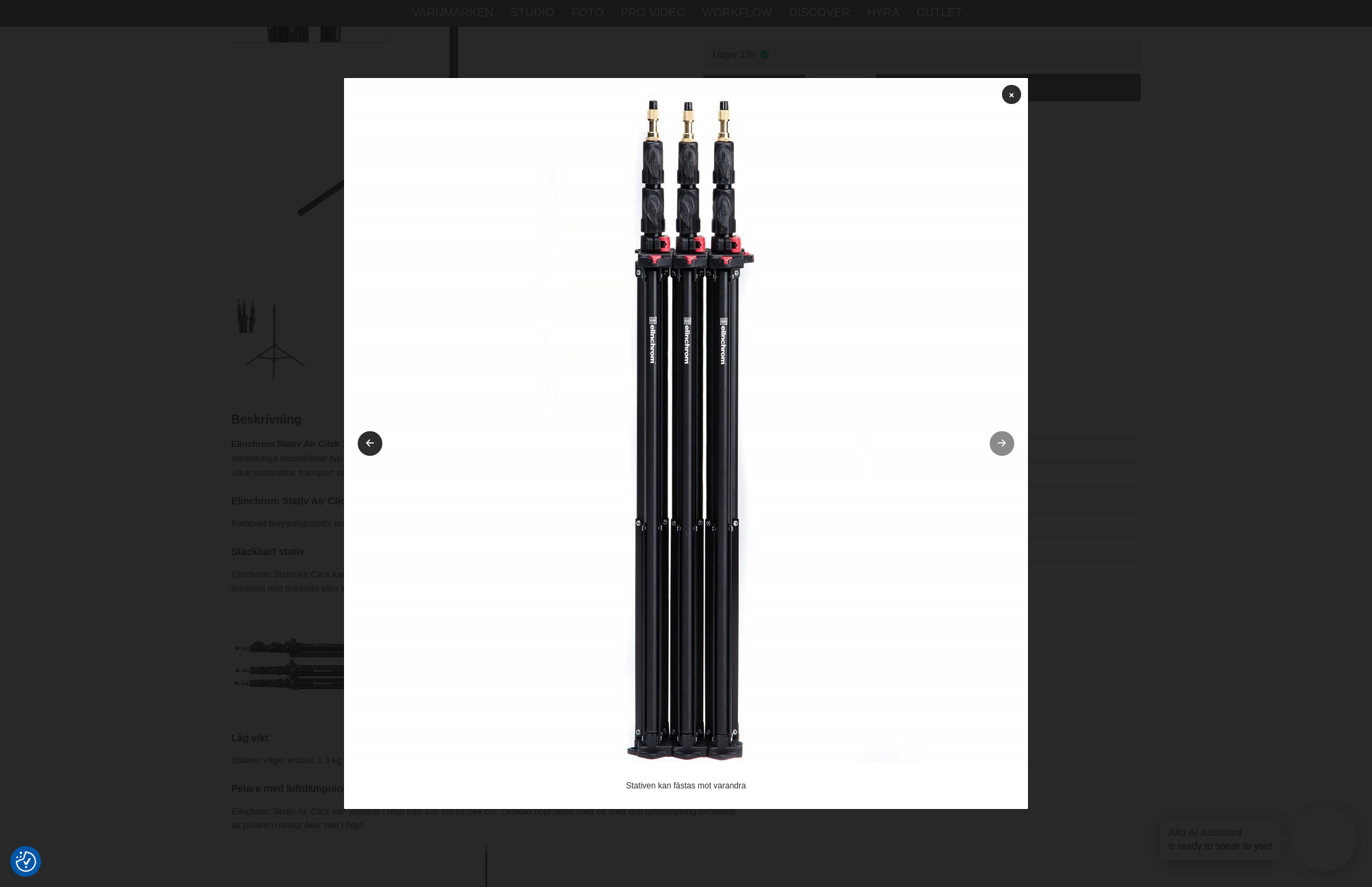
click at [1006, 444] on icon at bounding box center [1002, 443] width 11 height 9
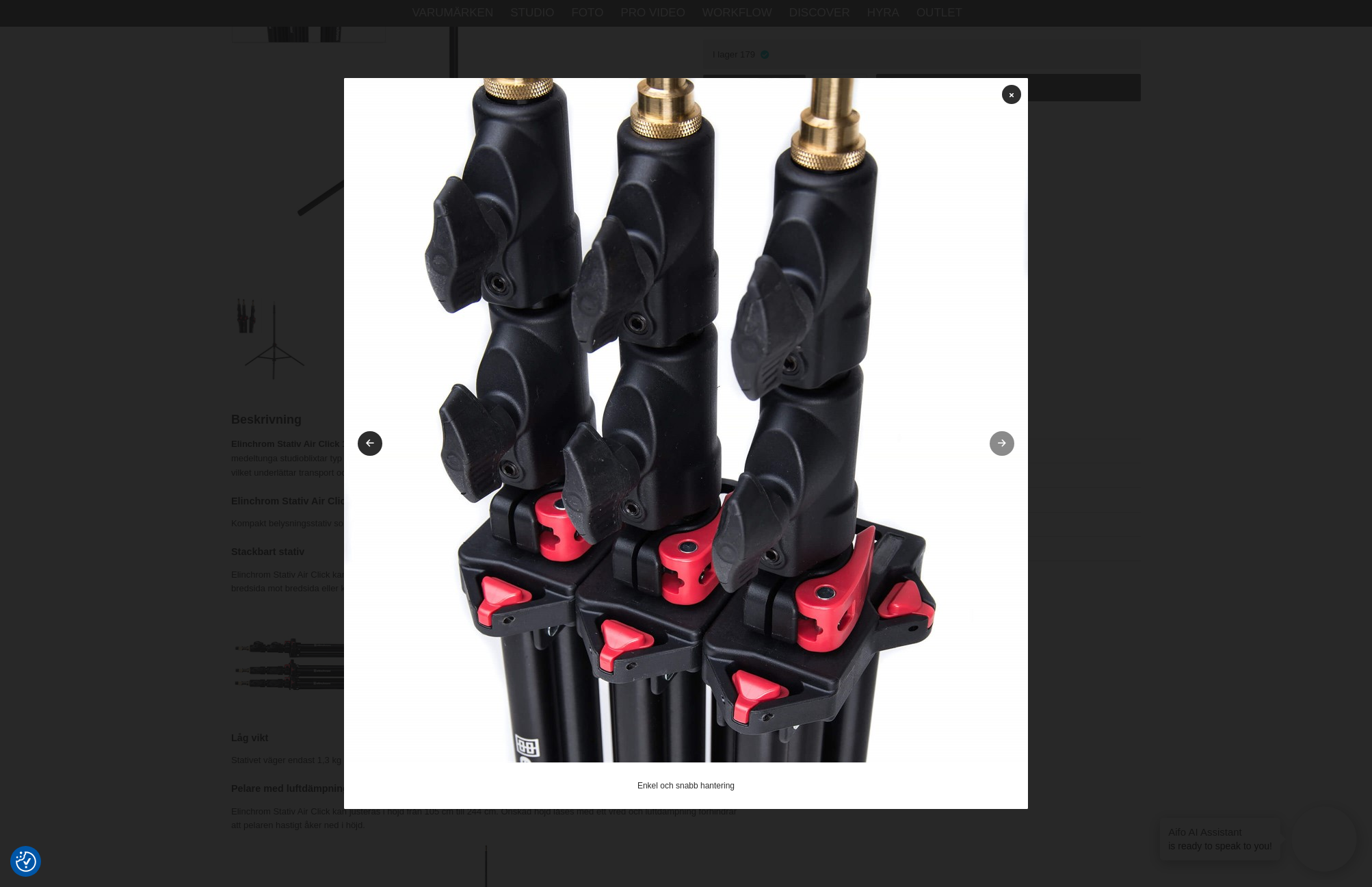
click at [1006, 444] on icon at bounding box center [1002, 443] width 11 height 9
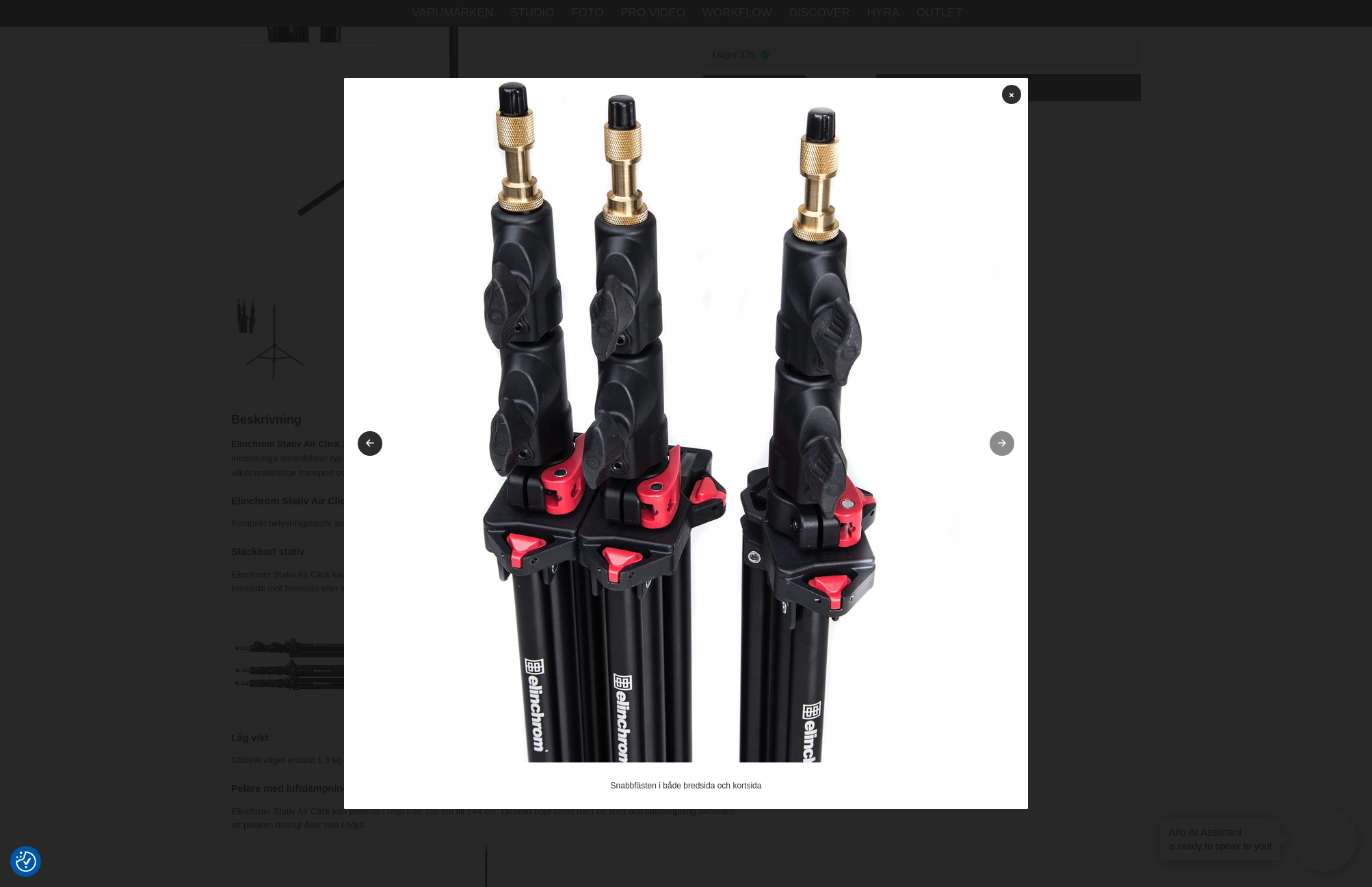
click at [1006, 444] on icon at bounding box center [1002, 443] width 11 height 9
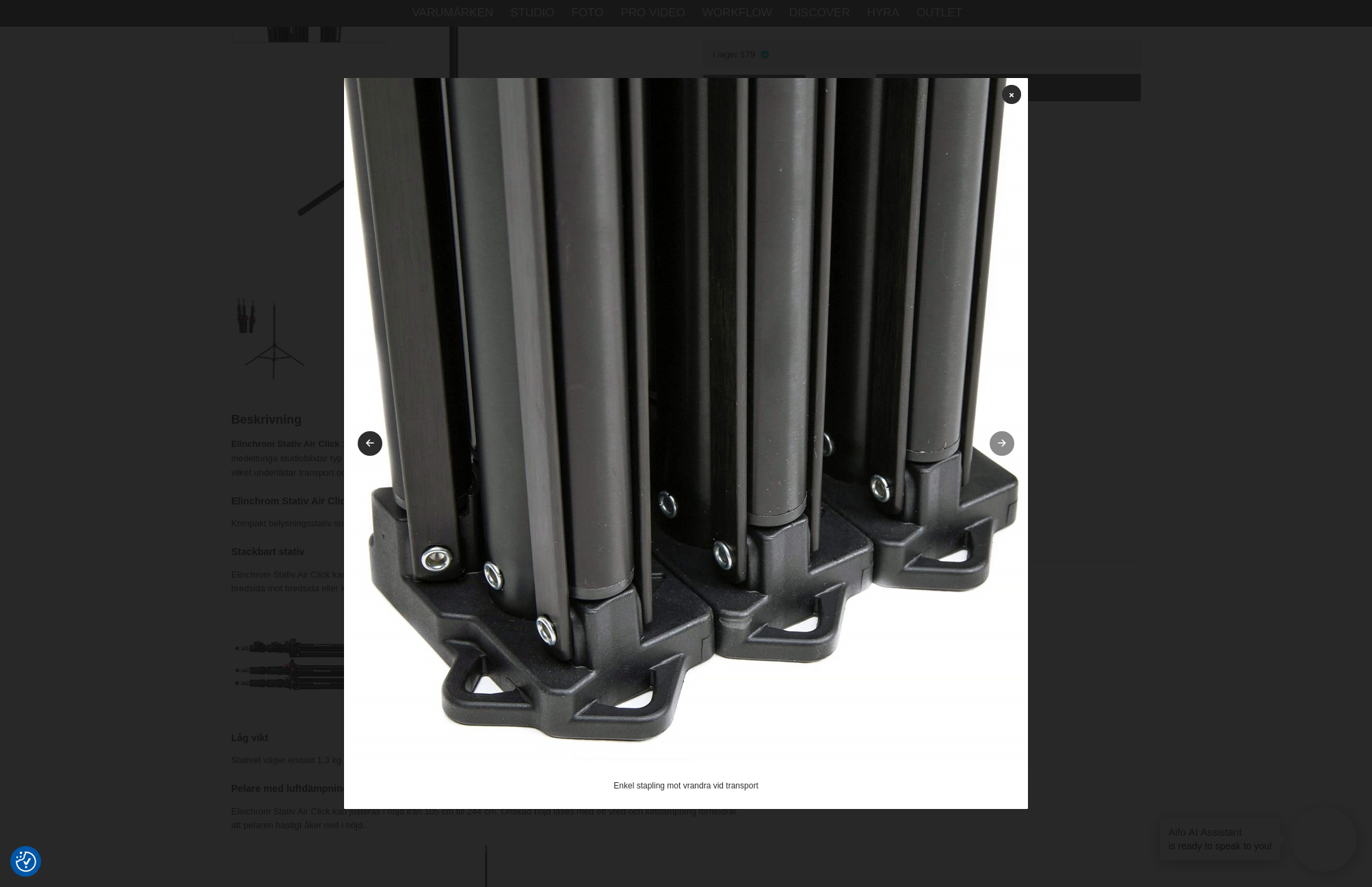
click at [1006, 444] on icon at bounding box center [1002, 443] width 11 height 9
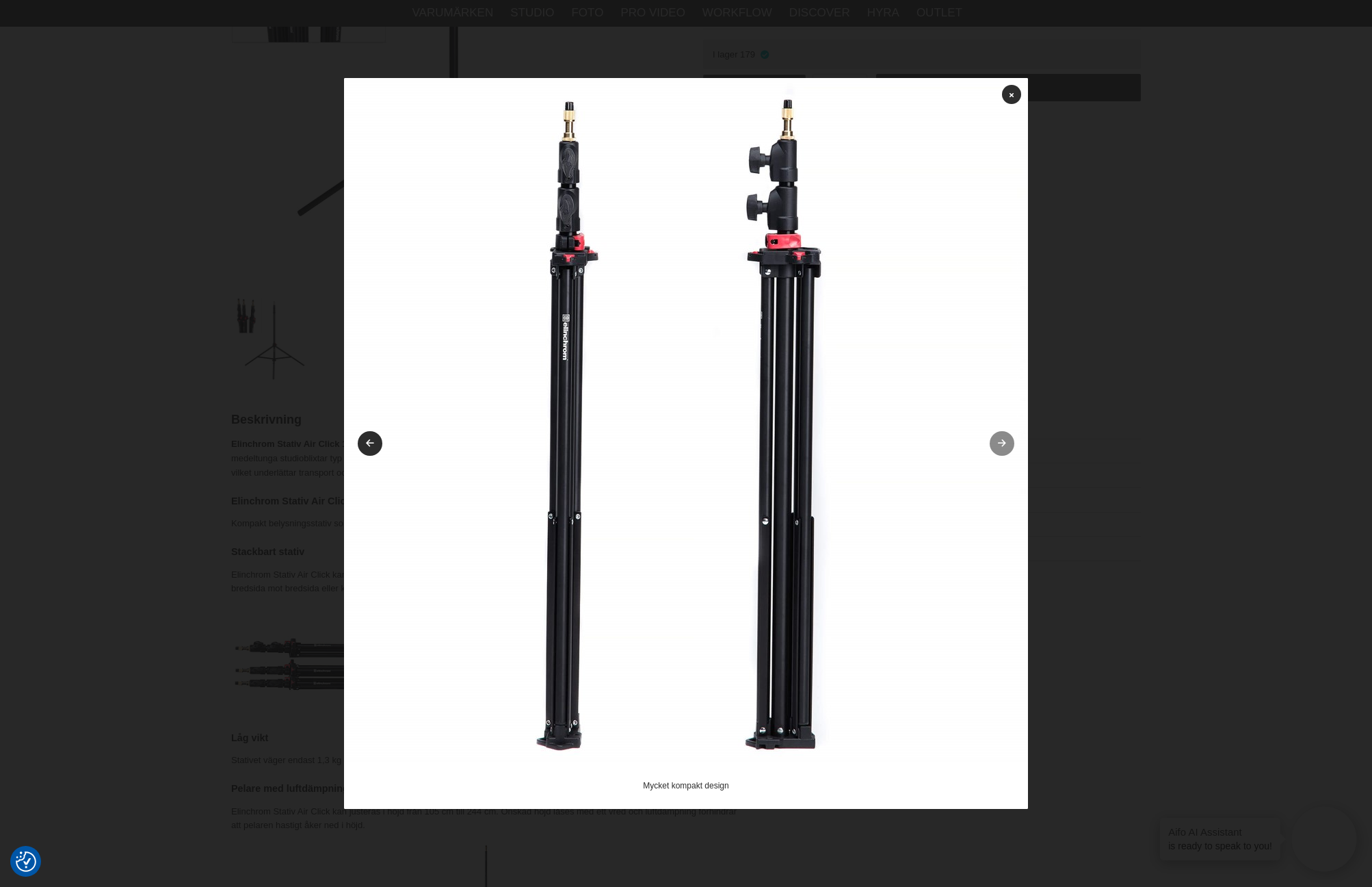
click at [1005, 444] on icon at bounding box center [1002, 443] width 11 height 9
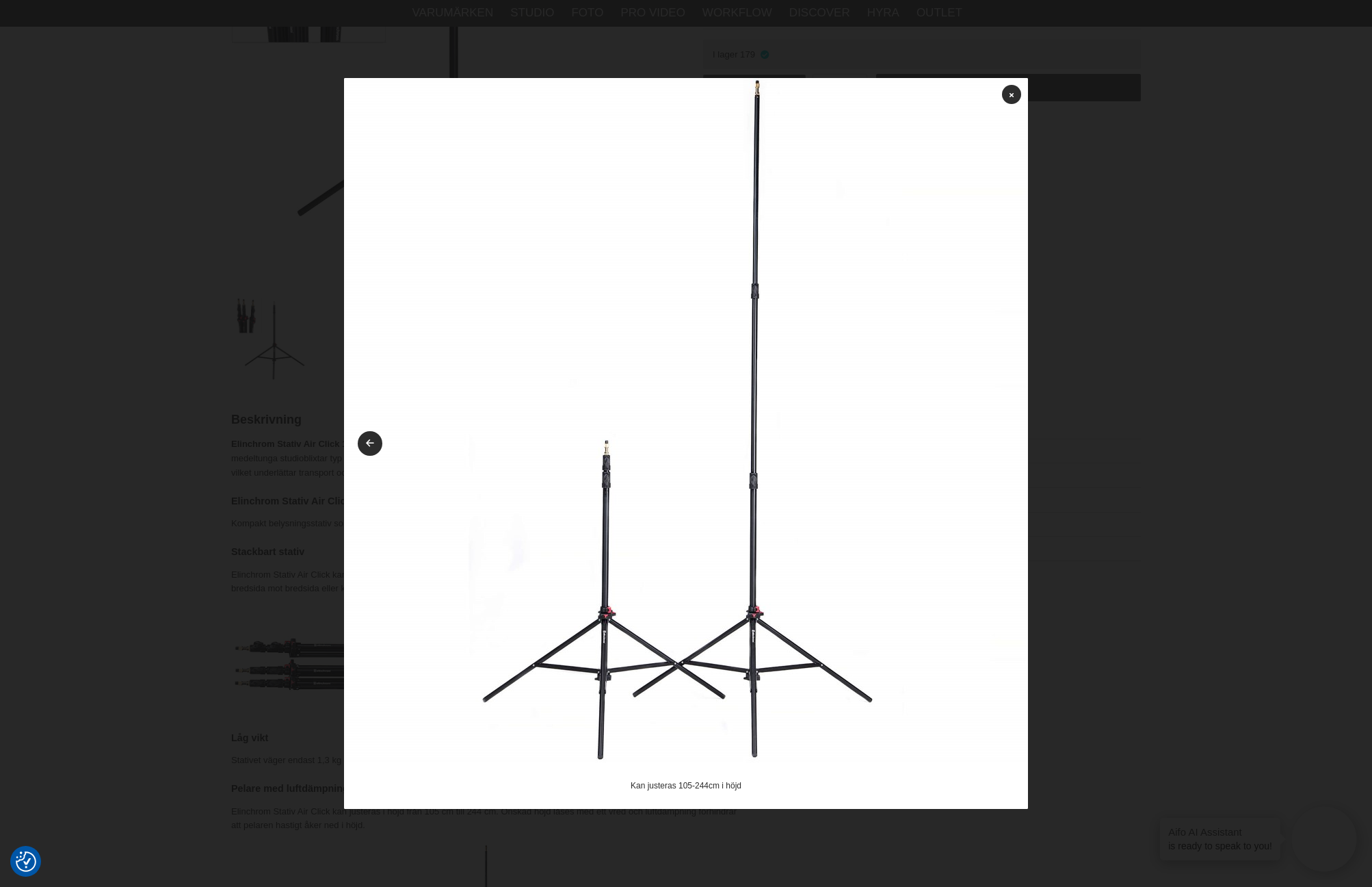
click at [1005, 444] on img at bounding box center [686, 420] width 684 height 684
click at [1006, 94] on link at bounding box center [1010, 94] width 19 height 19
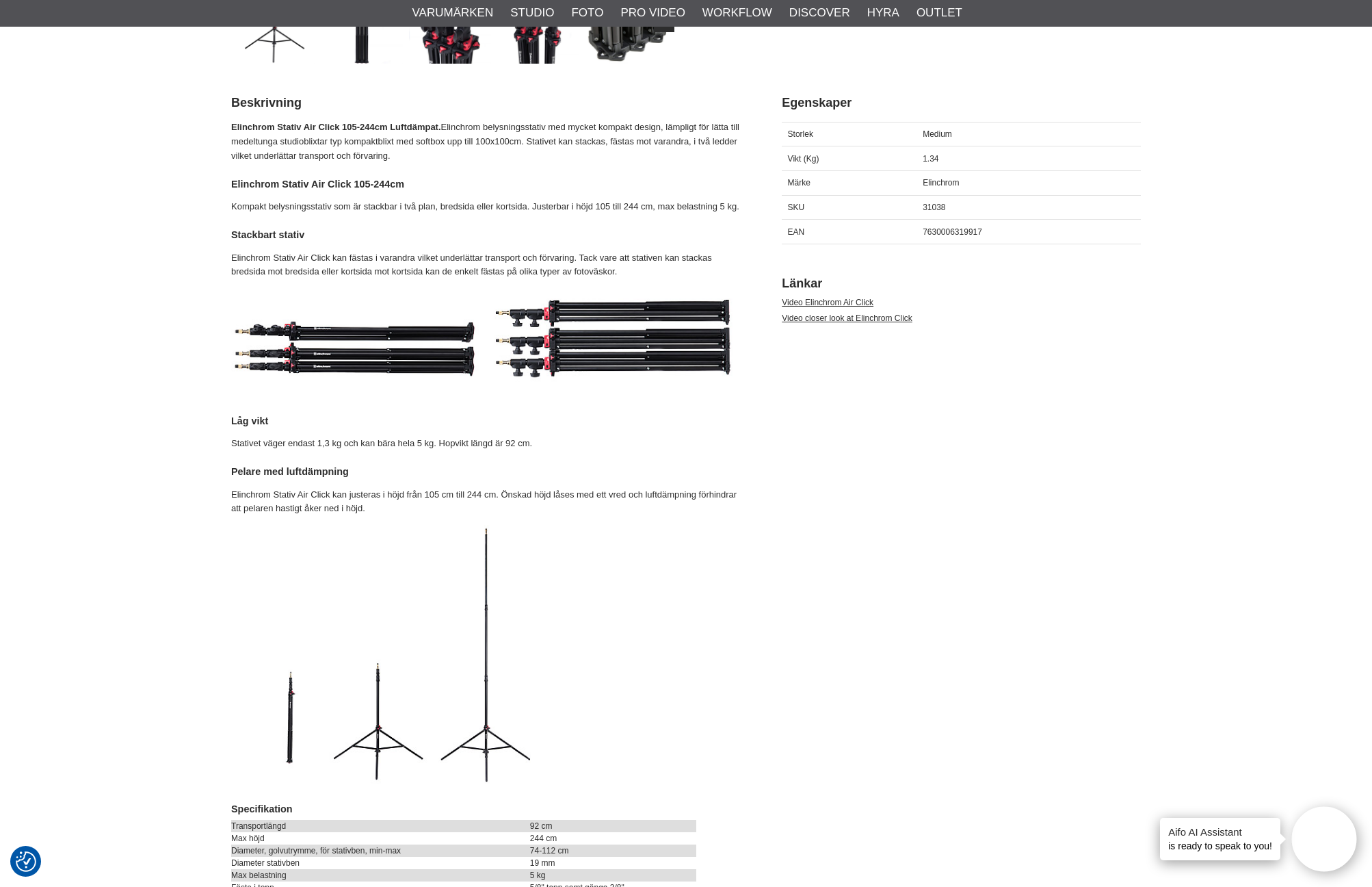
scroll to position [595, 0]
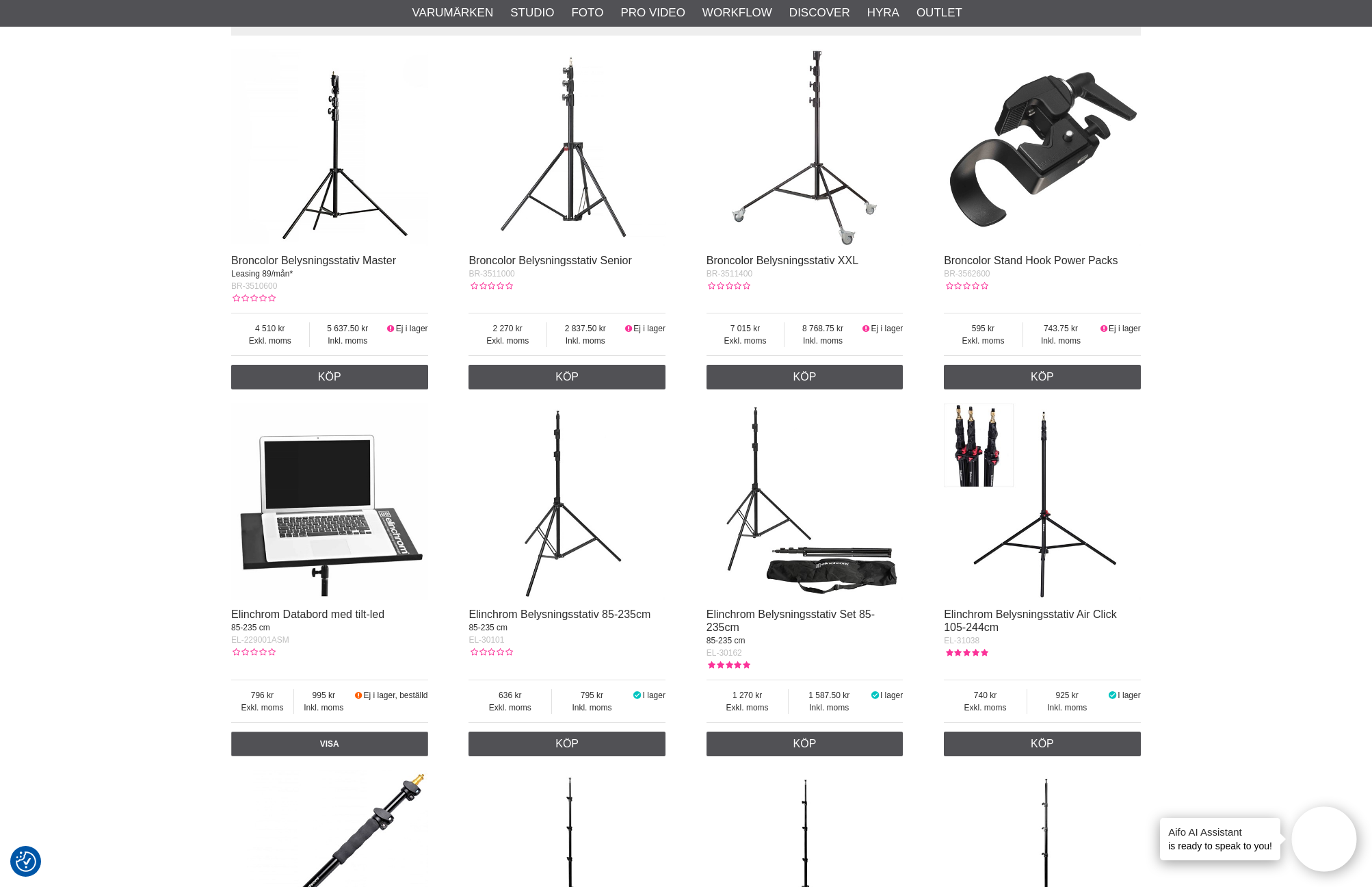
scroll to position [487, 0]
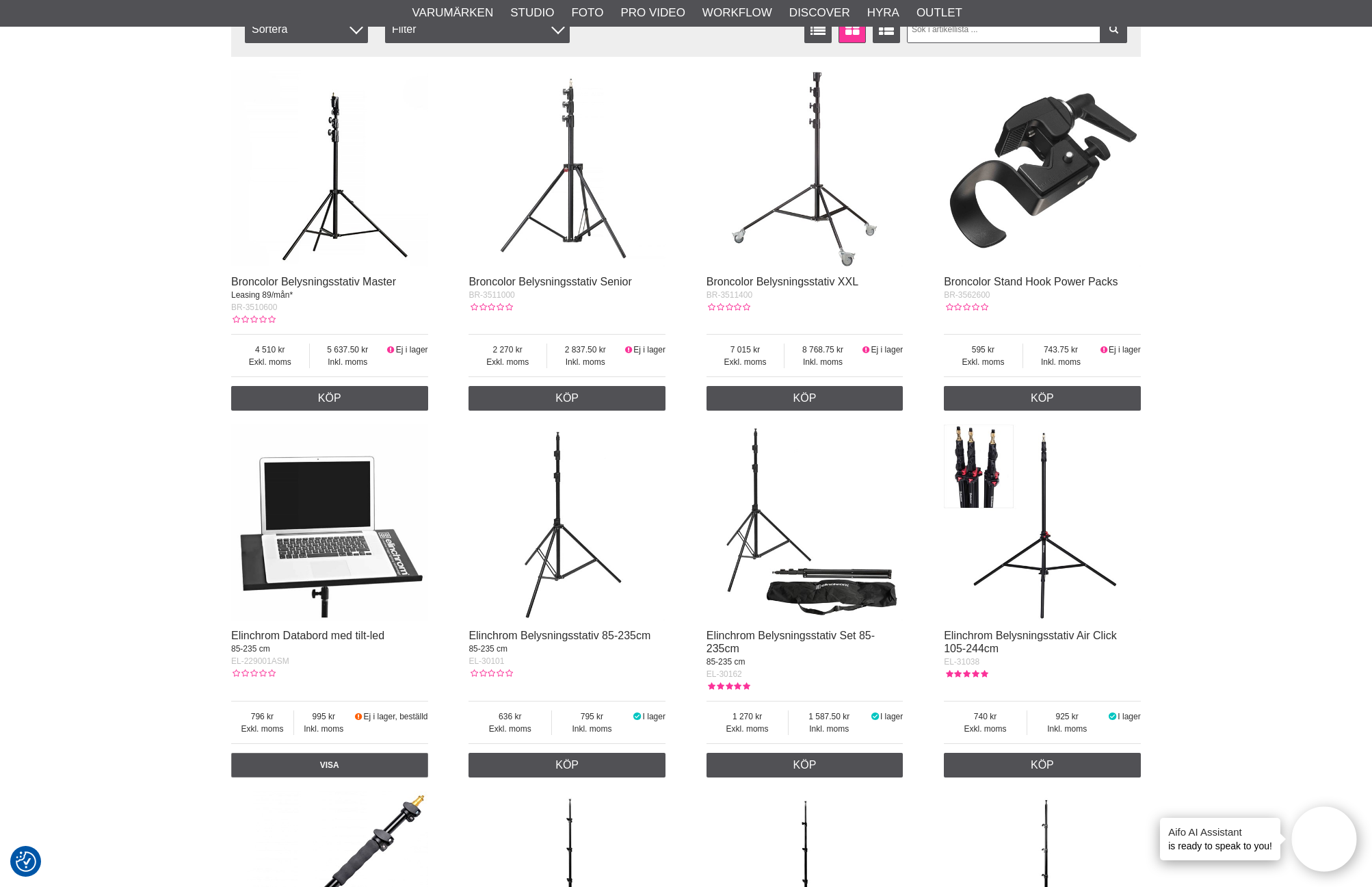
click at [829, 592] on img at bounding box center [805, 523] width 197 height 197
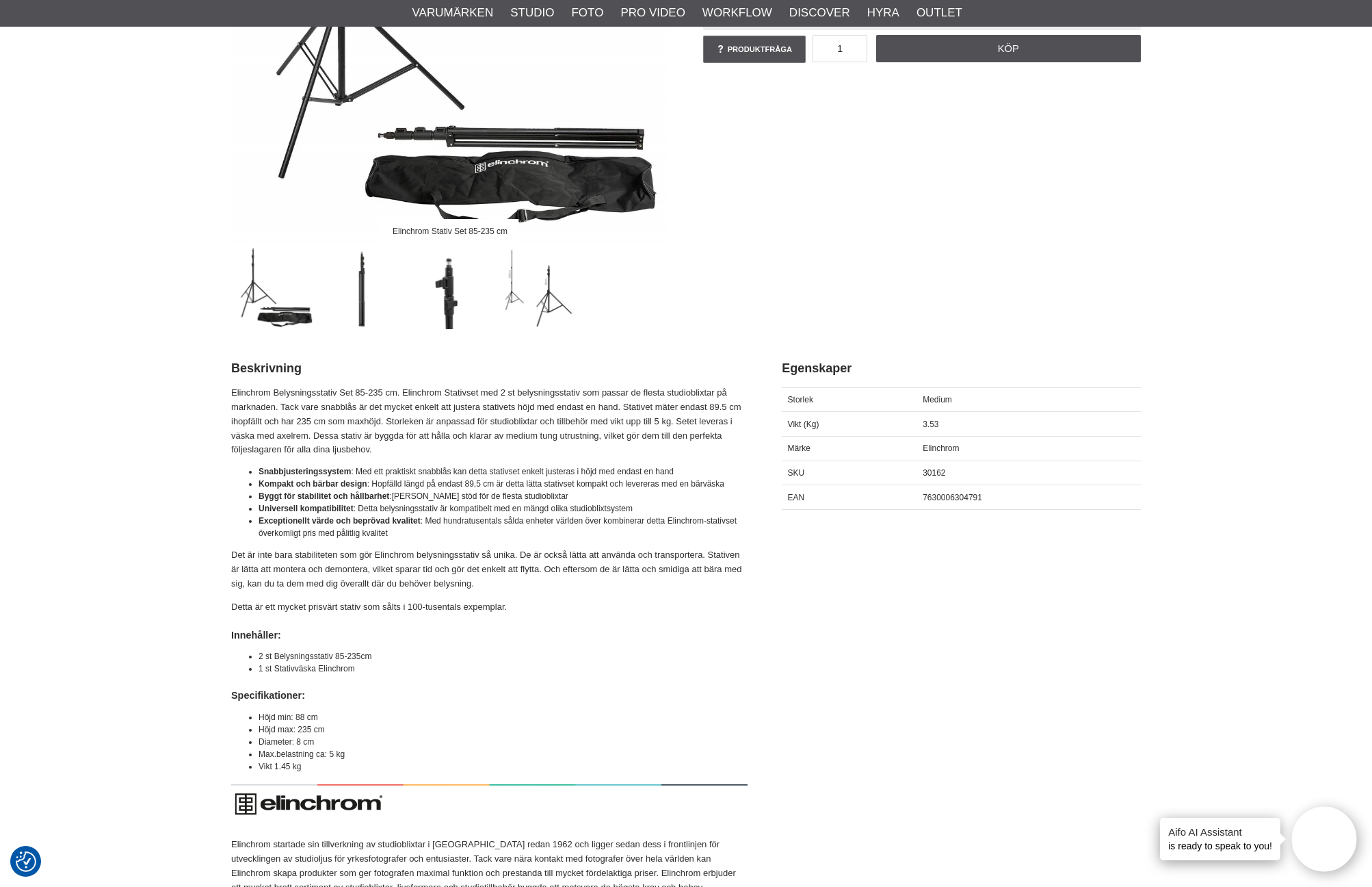
scroll to position [213, 0]
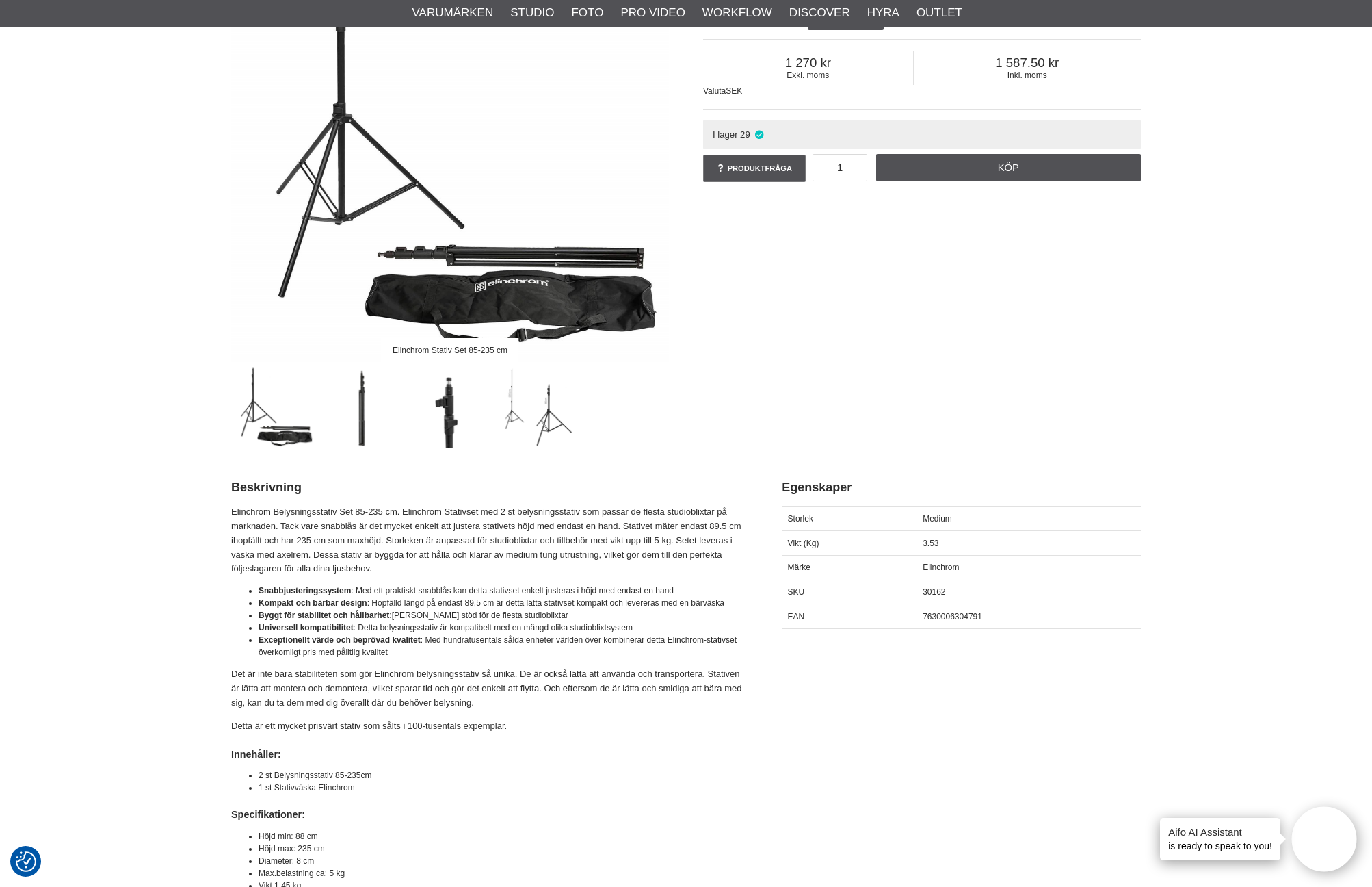
click at [495, 299] on img at bounding box center [450, 143] width 438 height 438
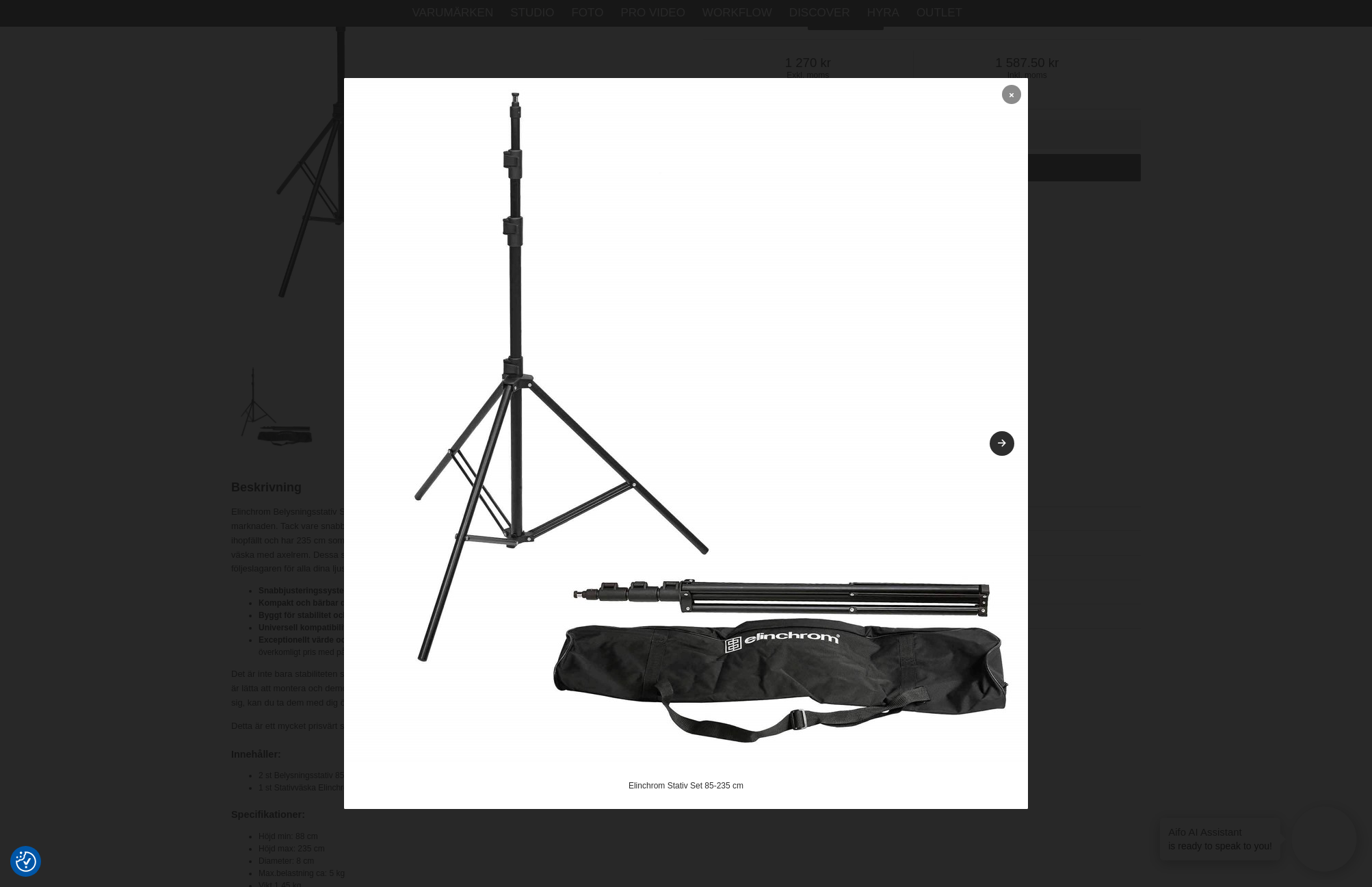
click at [1012, 91] on icon at bounding box center [1011, 94] width 4 height 7
